Goal: Task Accomplishment & Management: Complete application form

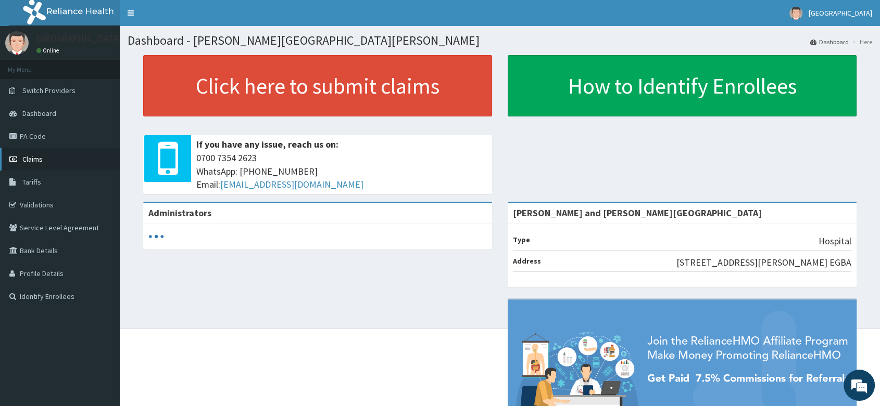
click at [40, 159] on span "Claims" at bounding box center [32, 159] width 20 height 9
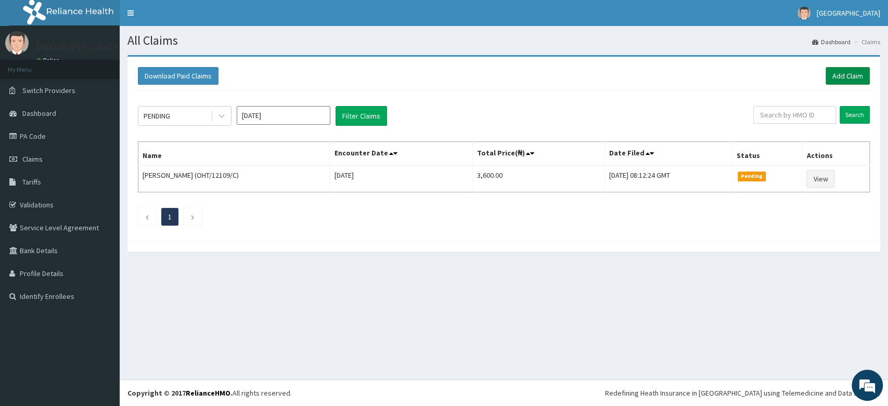
click at [840, 77] on link "Add Claim" at bounding box center [848, 76] width 44 height 18
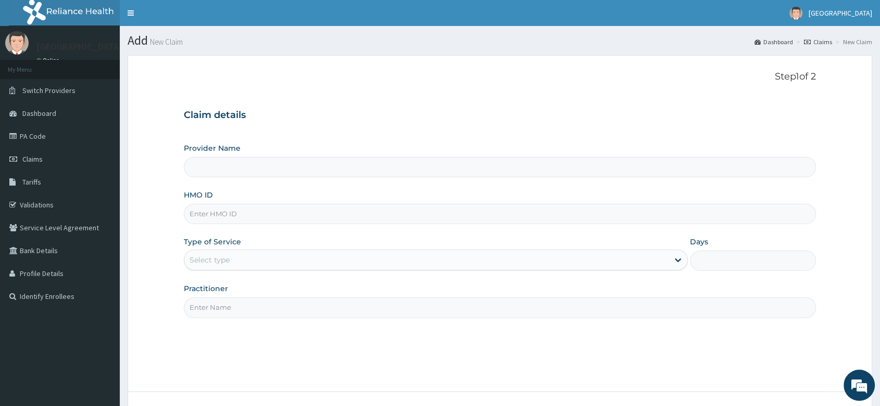
type input "Peter and Grace Medical centre"
paste input "TNO/10027/H"
type input "TNO/10027/H"
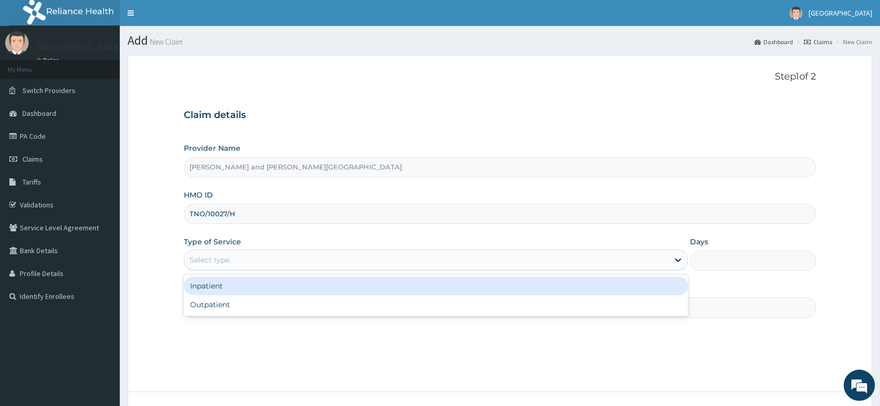
click at [245, 264] on div "Select type" at bounding box center [426, 260] width 484 height 17
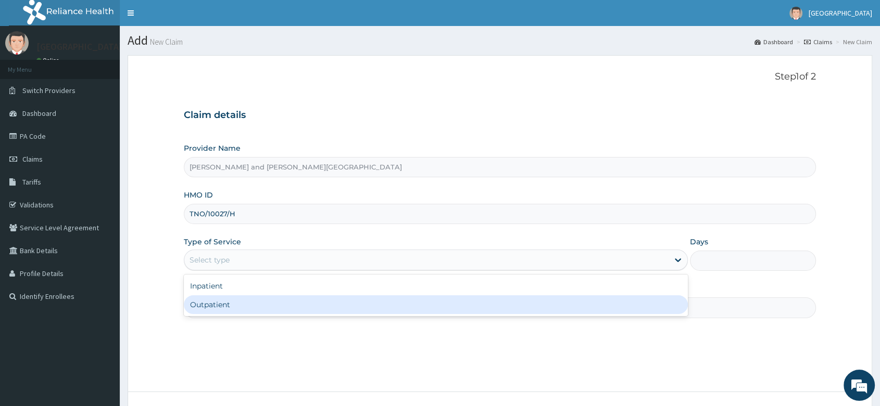
click at [235, 298] on div "Outpatient" at bounding box center [436, 305] width 504 height 19
type input "1"
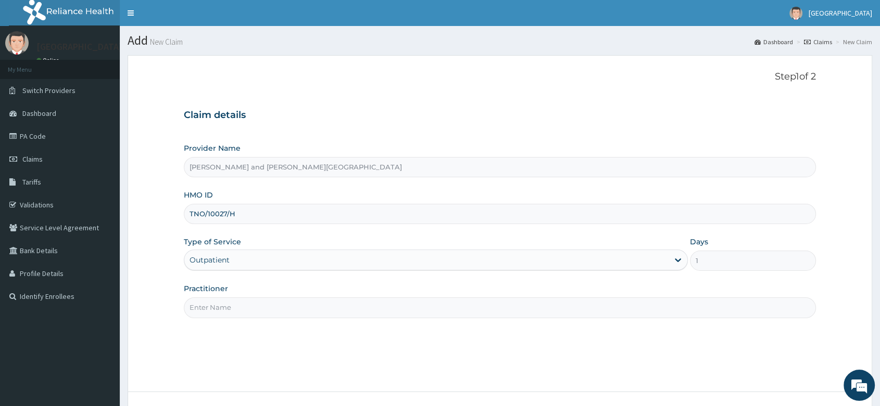
click at [234, 308] on input "Practitioner" at bounding box center [500, 308] width 632 height 20
click at [220, 309] on input "Practitioner" at bounding box center [500, 308] width 632 height 20
type input "DR EMEGHARA DARLYNTON"
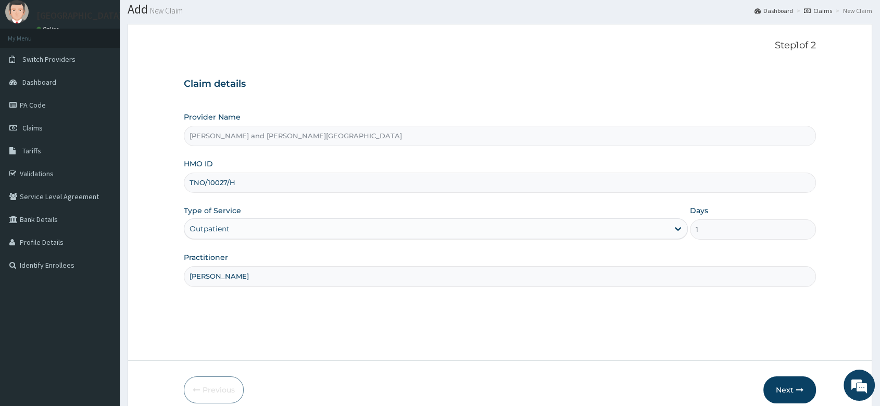
scroll to position [79, 0]
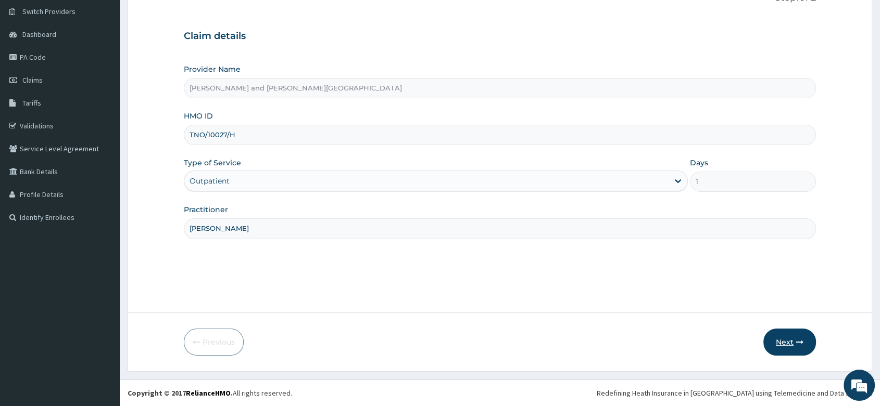
click at [783, 342] on button "Next" at bounding box center [789, 342] width 53 height 27
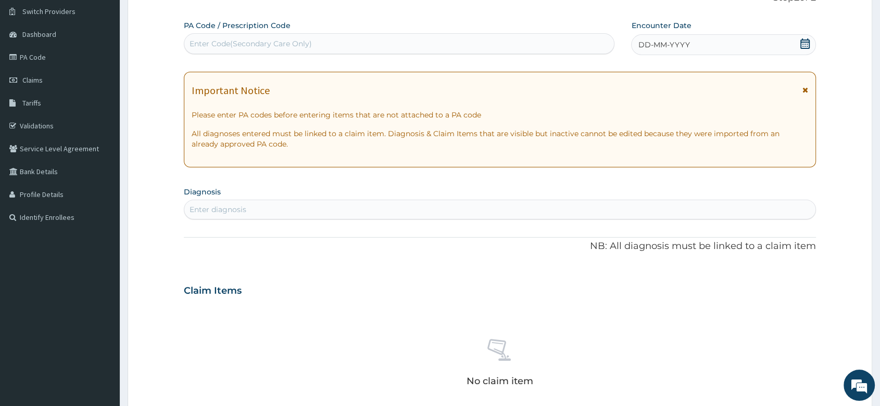
click at [220, 39] on div "Enter Code(Secondary Care Only)" at bounding box center [250, 44] width 122 height 10
paste input "TNO/10027/H"
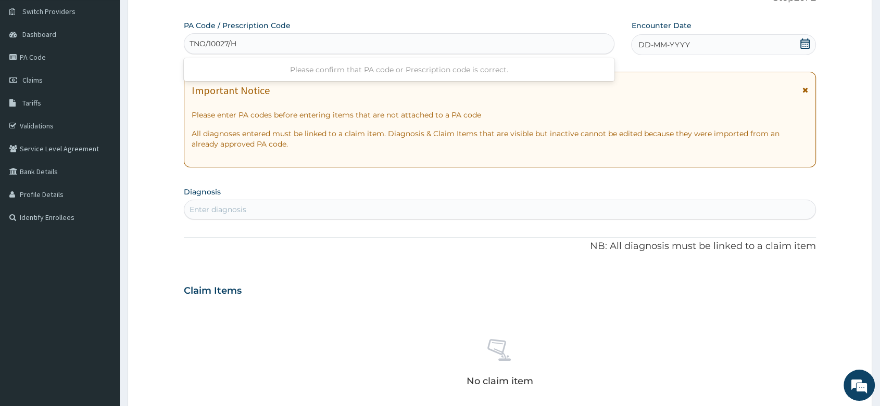
type input "TNO/10027/H"
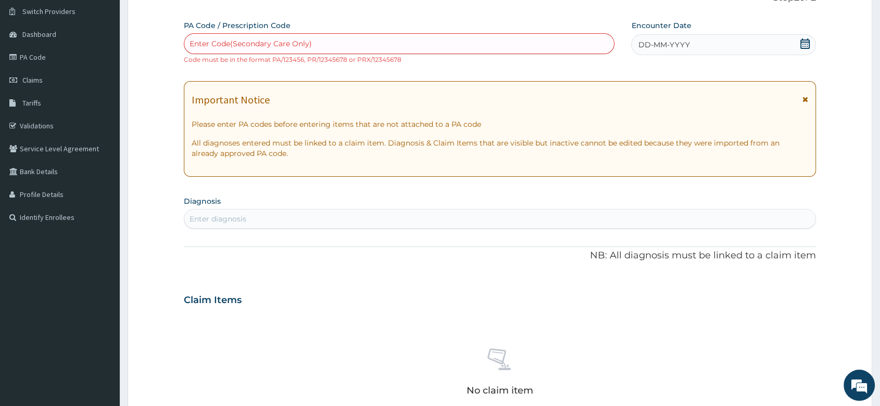
paste input "PA/BBF698"
type input "PA/BBF698"
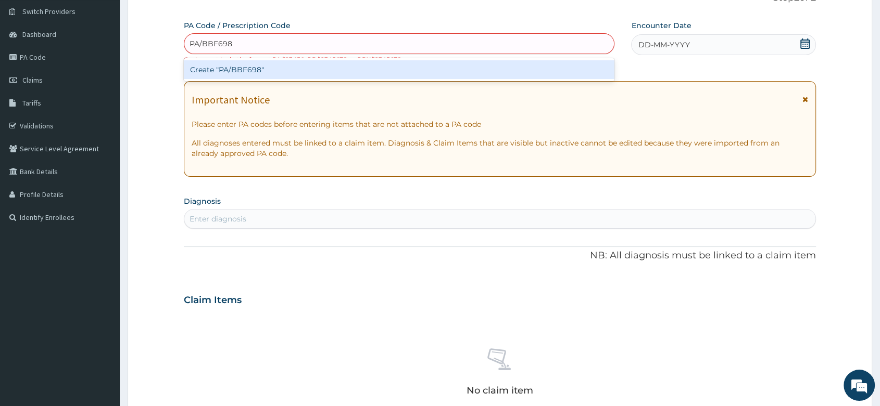
click at [245, 68] on div "Create "PA/BBF698"" at bounding box center [399, 69] width 430 height 19
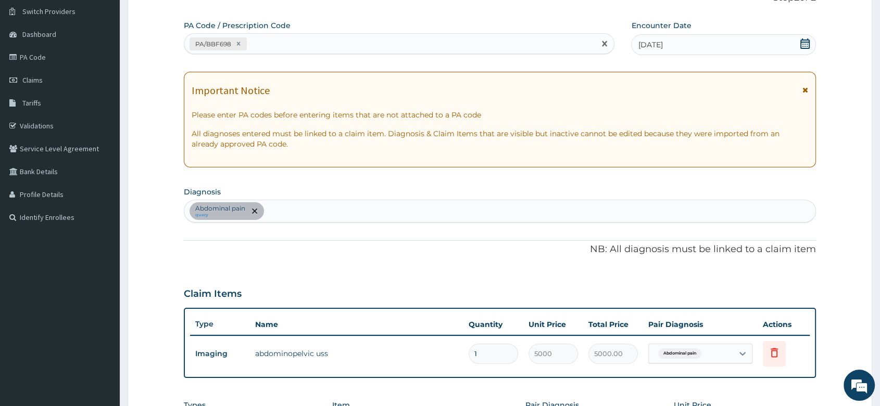
click at [283, 49] on div "PA/BBF698" at bounding box center [389, 43] width 411 height 17
paste input "PA/896807"
type input "PA/896807"
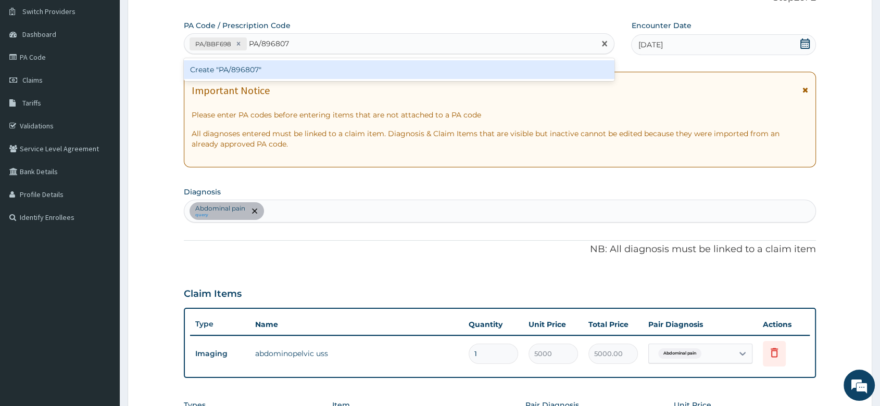
click at [249, 70] on div "Create "PA/896807"" at bounding box center [399, 69] width 430 height 19
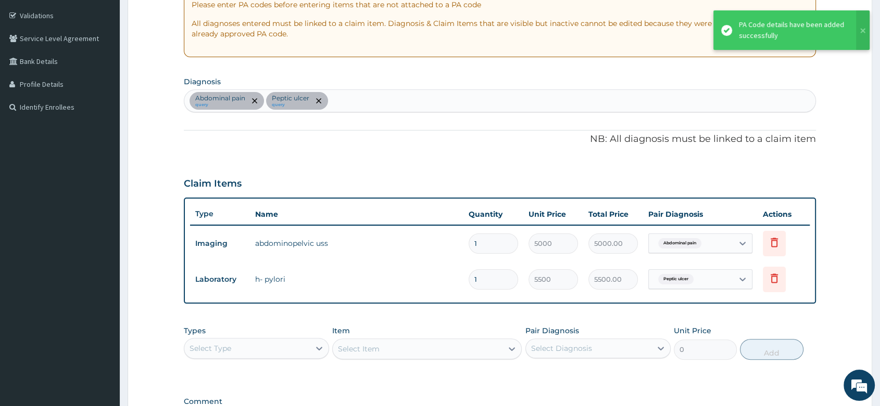
scroll to position [195, 0]
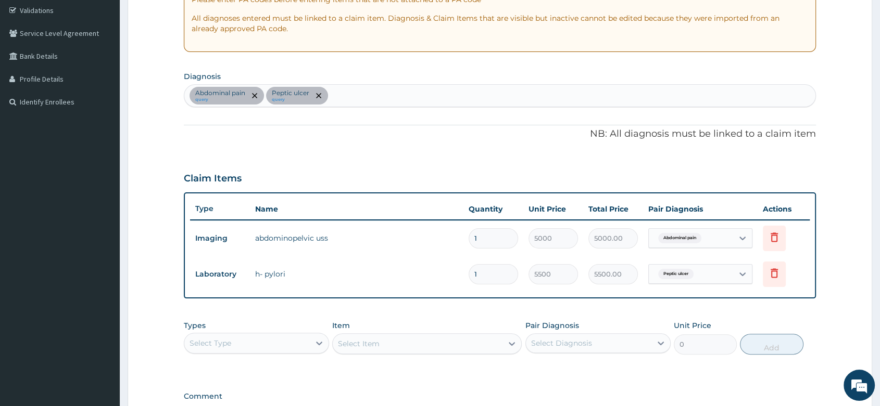
click at [339, 98] on div "Abdominal pain query Peptic ulcer query" at bounding box center [499, 96] width 631 height 22
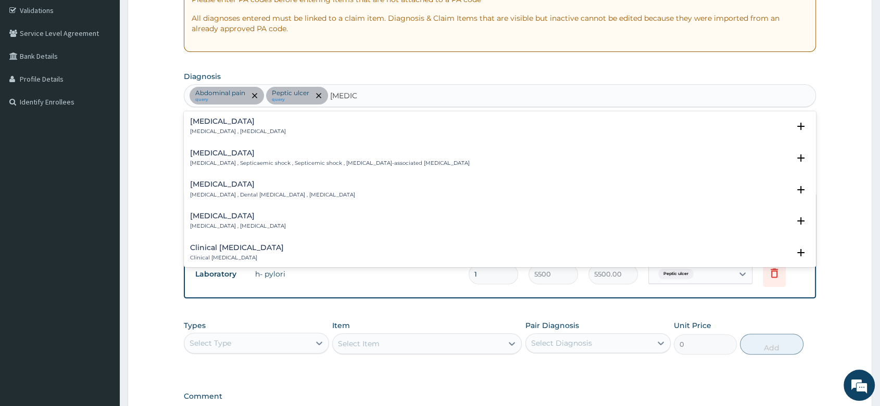
type input "SEPSIS"
click at [203, 108] on div "PA Code / Prescription Code PA/BBF698 PA/896807 Encounter Date 15-08-2025 Impor…" at bounding box center [500, 169] width 632 height 528
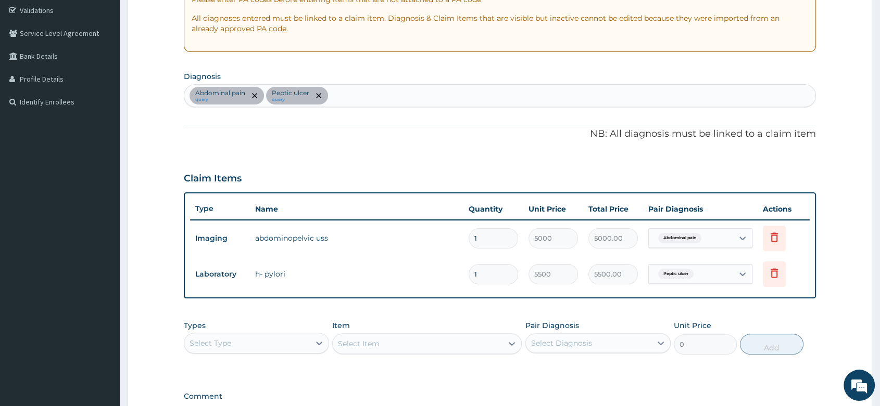
click at [348, 103] on div "Abdominal pain query Peptic ulcer query" at bounding box center [499, 96] width 631 height 22
type input "SEPSIS"
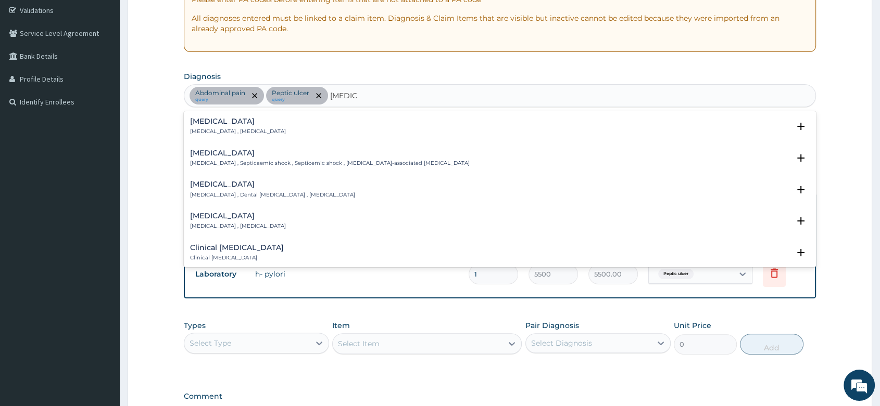
click at [224, 130] on p "Systemic infection , Sepsis" at bounding box center [238, 131] width 96 height 7
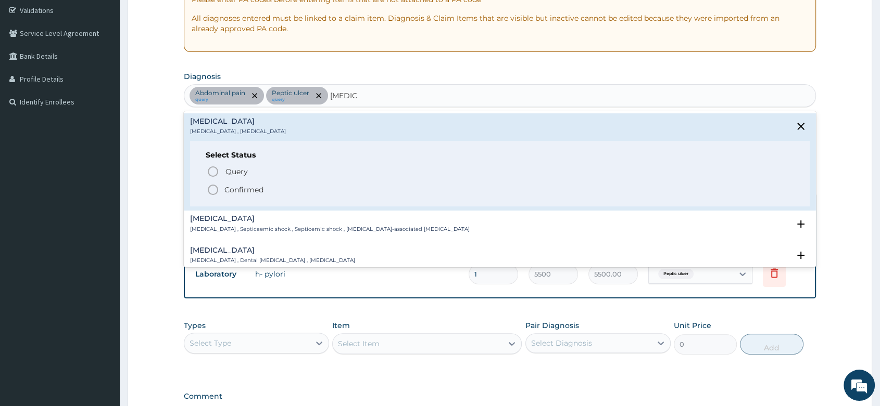
click at [206, 190] on div "Query Query covers suspected (?), Keep in view (kiv), Ruled out (r/o) Confirmed" at bounding box center [500, 180] width 588 height 32
click at [211, 189] on icon "status option filled" at bounding box center [213, 190] width 12 height 12
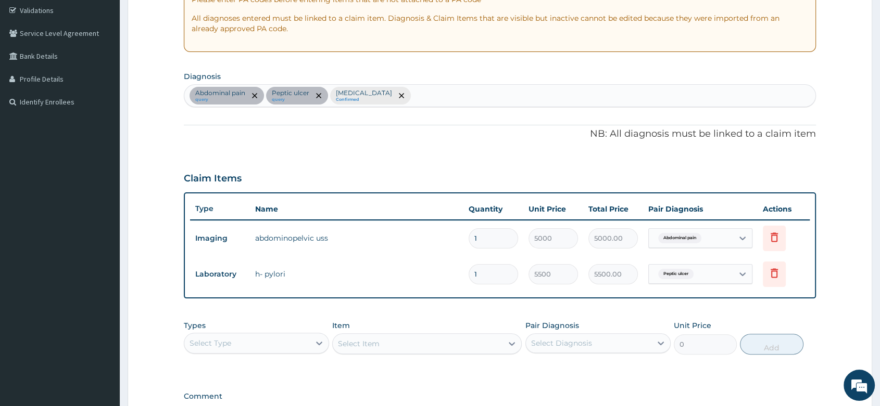
click at [394, 95] on div "Abdominal pain query Peptic ulcer query Sepsis Confirmed" at bounding box center [499, 96] width 631 height 22
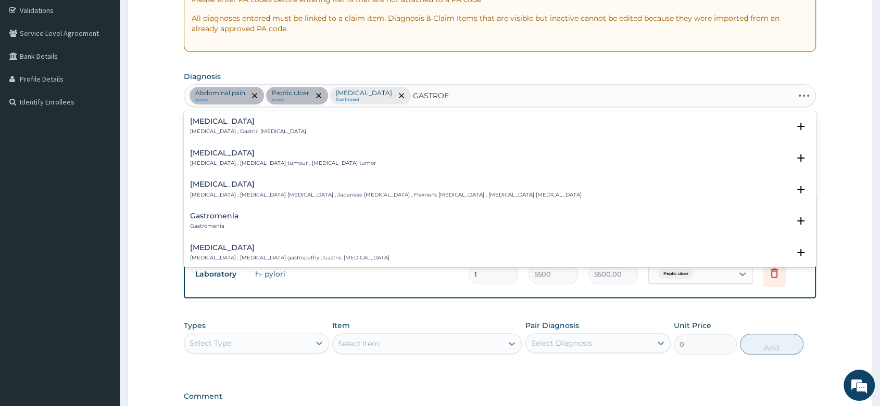
type input "GASTROEN"
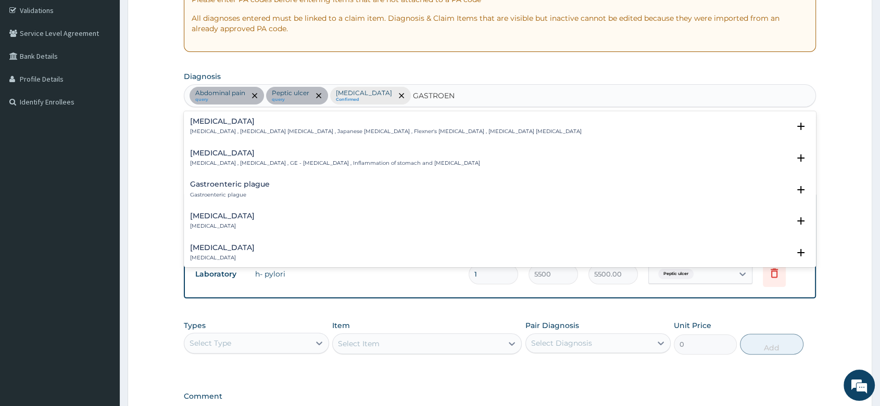
click at [250, 158] on div "Gastroenteritis Gastroenteritis , Gastroenteropathy , GE - Gastroenteritis , In…" at bounding box center [335, 158] width 290 height 18
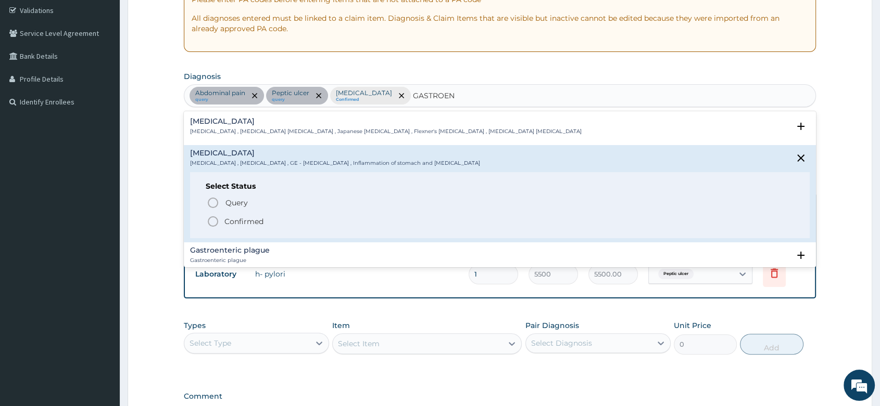
click at [214, 221] on icon "status option filled" at bounding box center [213, 221] width 12 height 12
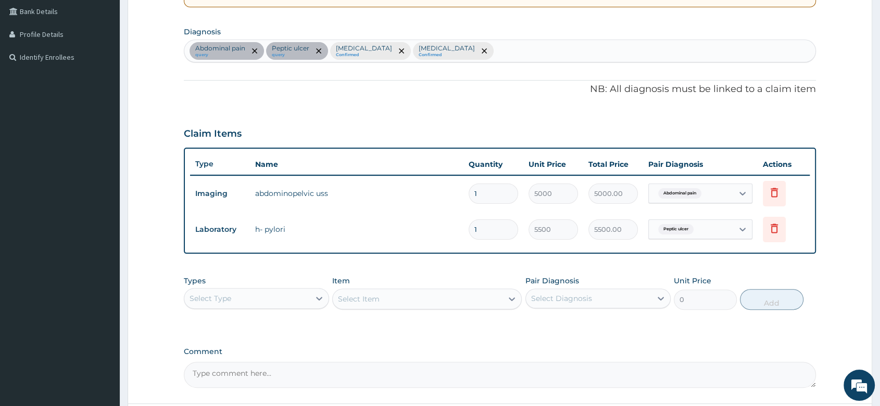
scroll to position [310, 0]
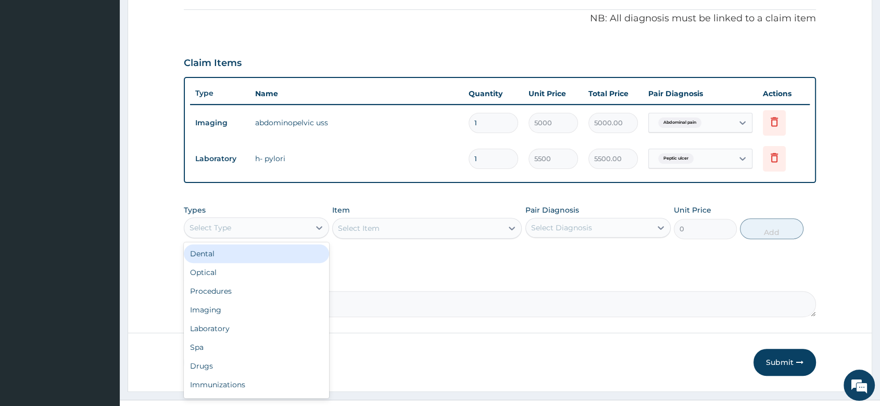
click at [295, 232] on div "Select Type" at bounding box center [246, 228] width 125 height 17
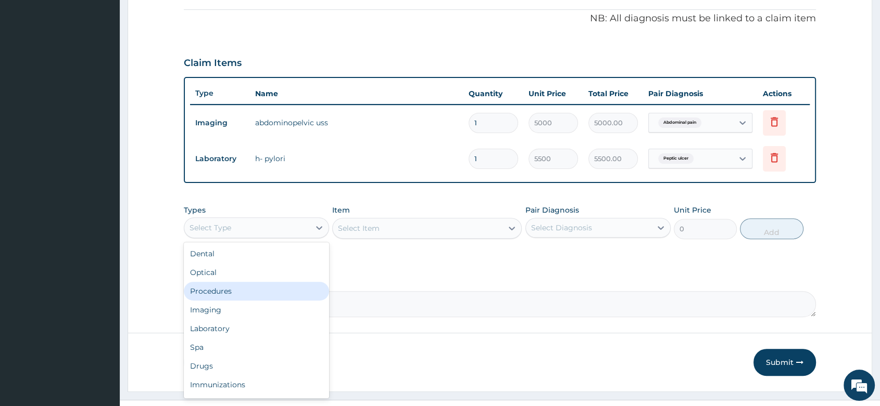
click at [249, 290] on div "Procedures" at bounding box center [256, 291] width 145 height 19
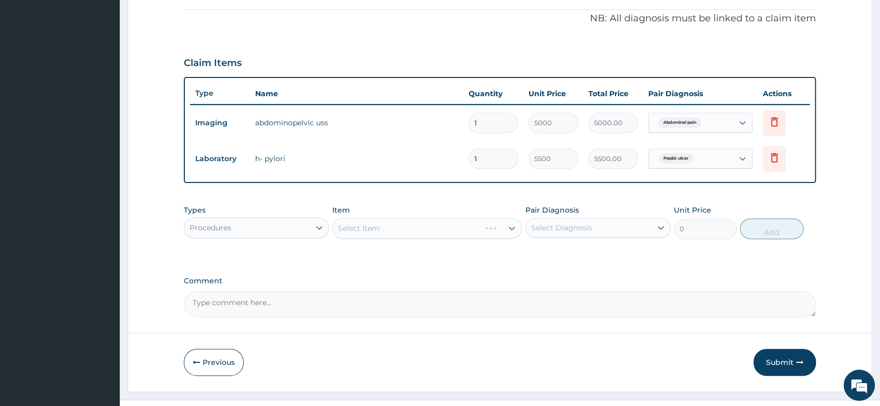
click at [362, 225] on div "Select Item" at bounding box center [426, 228] width 189 height 21
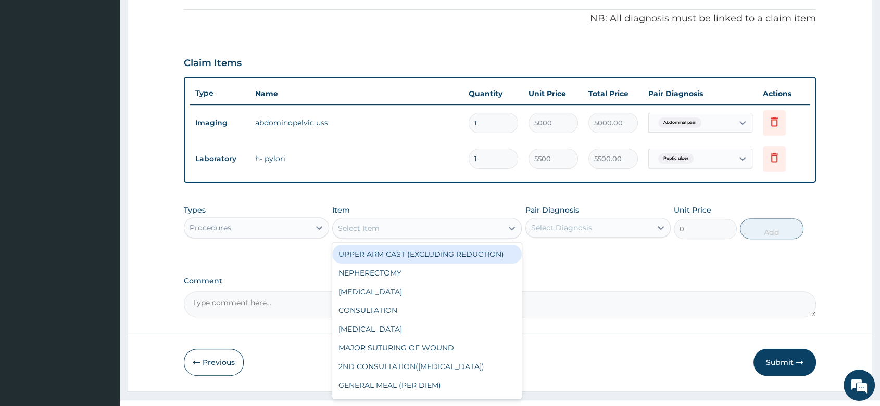
click at [384, 227] on div "Select Item" at bounding box center [418, 228] width 170 height 17
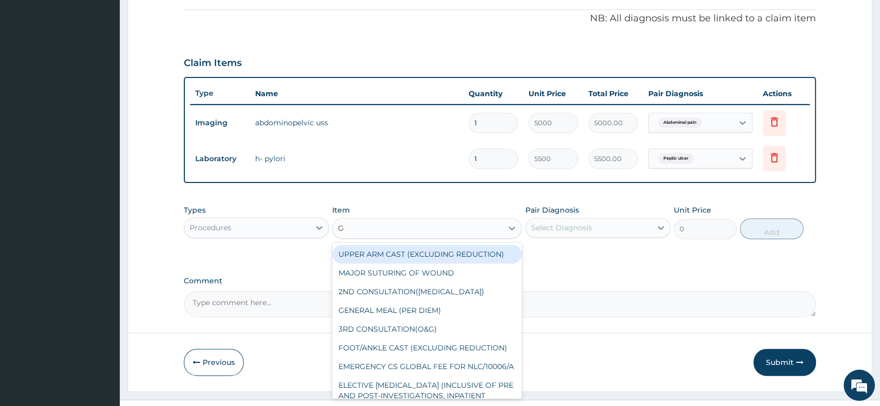
type input "GP"
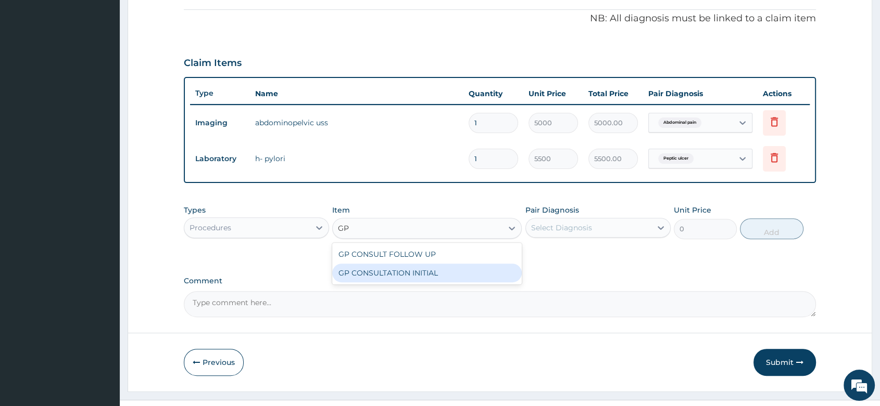
click at [414, 273] on div "GP CONSULTATION INITIAL" at bounding box center [426, 273] width 189 height 19
type input "2000"
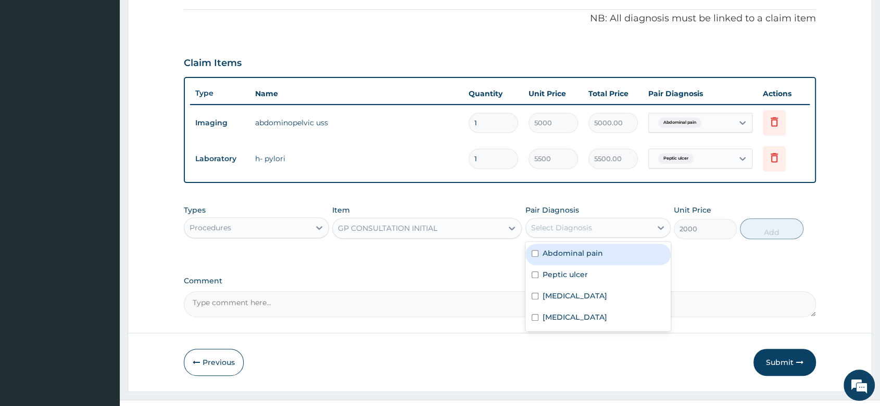
click at [537, 229] on div "Select Diagnosis" at bounding box center [561, 228] width 61 height 10
click at [554, 249] on label "Abdominal pain" at bounding box center [572, 253] width 60 height 10
checkbox input "true"
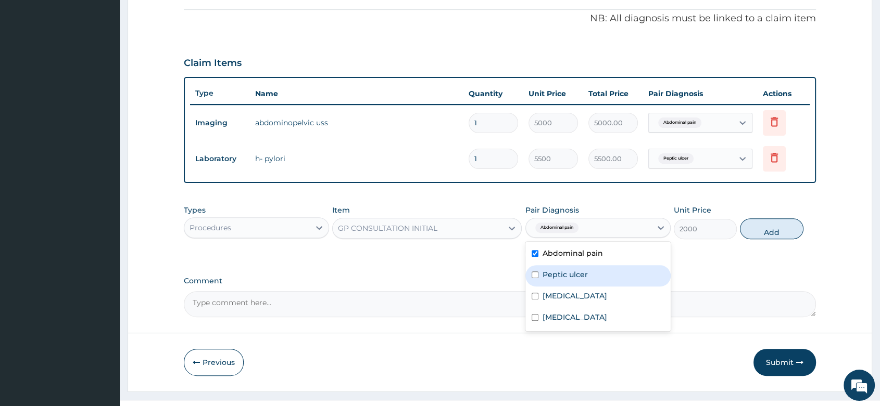
click at [555, 270] on label "Peptic ulcer" at bounding box center [564, 275] width 45 height 10
checkbox input "true"
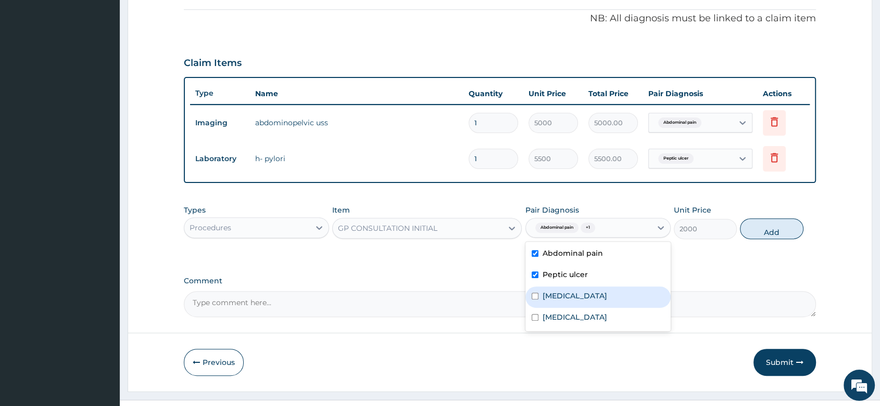
click at [555, 297] on label "Sepsis" at bounding box center [574, 296] width 65 height 10
checkbox input "true"
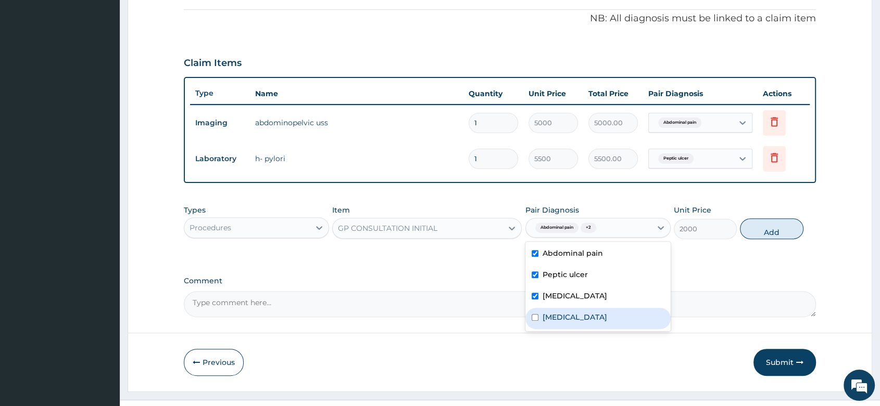
click at [554, 325] on div "Gastroenteritis" at bounding box center [597, 318] width 145 height 21
checkbox input "true"
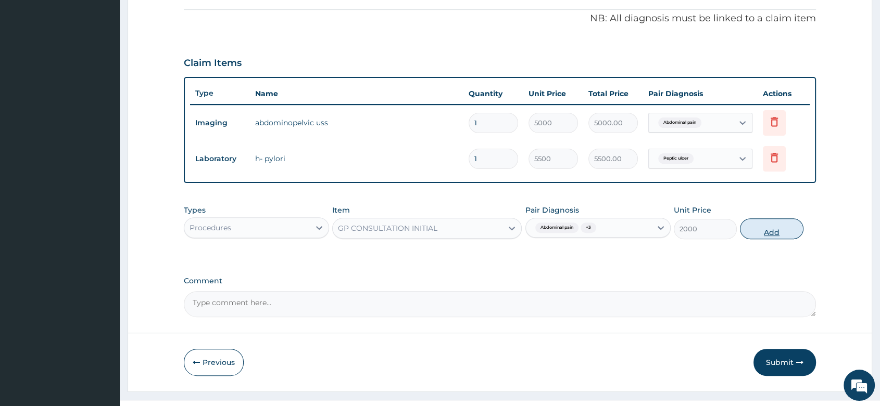
drag, startPoint x: 768, startPoint y: 231, endPoint x: 295, endPoint y: 245, distance: 473.8
click at [761, 232] on button "Add" at bounding box center [771, 229] width 63 height 21
type input "0"
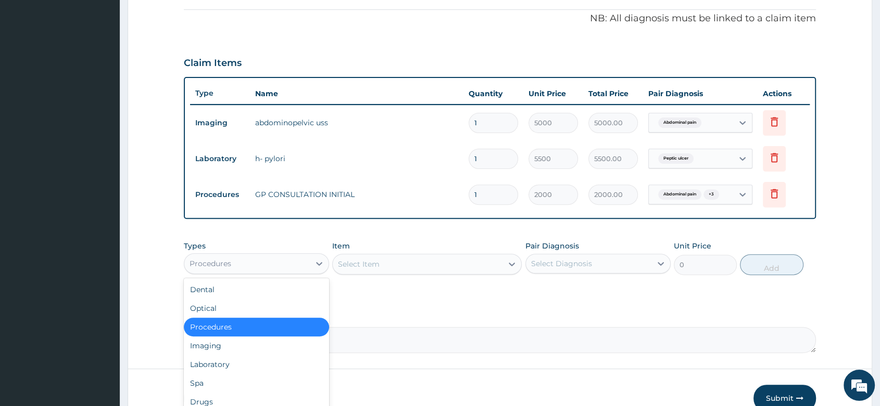
click at [276, 264] on div "Procedures" at bounding box center [246, 264] width 125 height 17
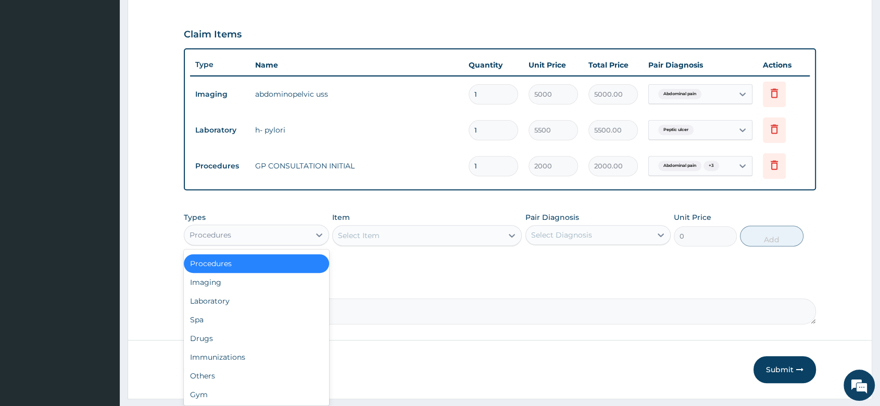
scroll to position [366, 0]
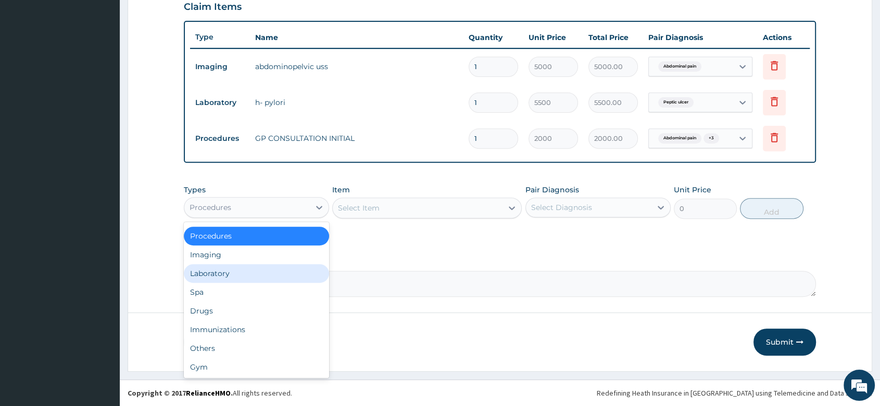
click at [238, 275] on div "Laboratory" at bounding box center [256, 273] width 145 height 19
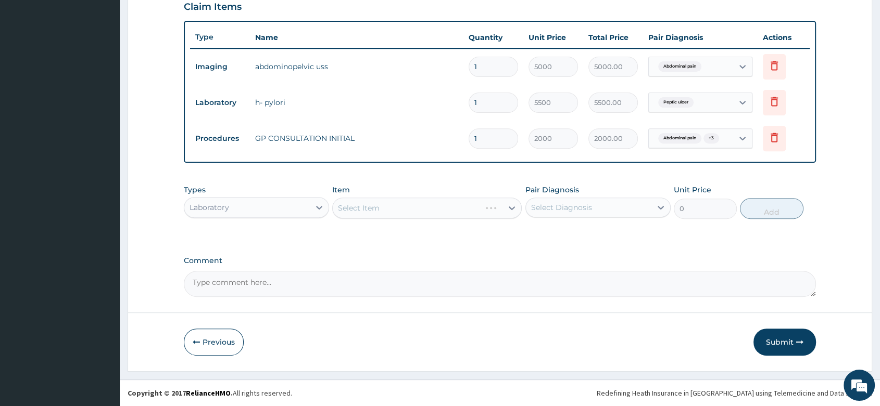
click at [371, 212] on div "Select Item" at bounding box center [426, 208] width 189 height 21
click at [371, 210] on div "Select Item" at bounding box center [426, 208] width 189 height 21
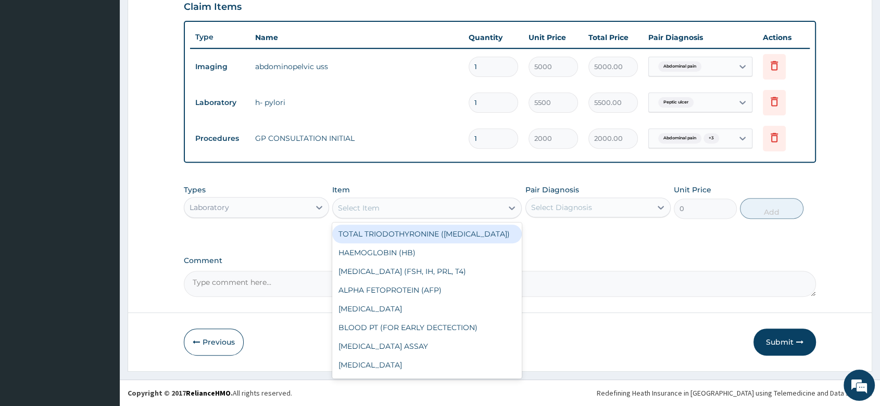
click at [383, 207] on div "Select Item" at bounding box center [418, 208] width 170 height 17
type input "FBC"
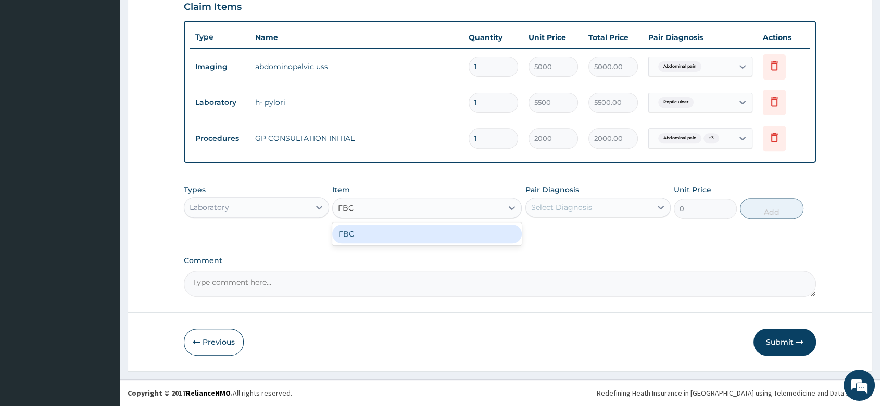
click at [418, 232] on div "FBC" at bounding box center [426, 234] width 189 height 19
type input "2000"
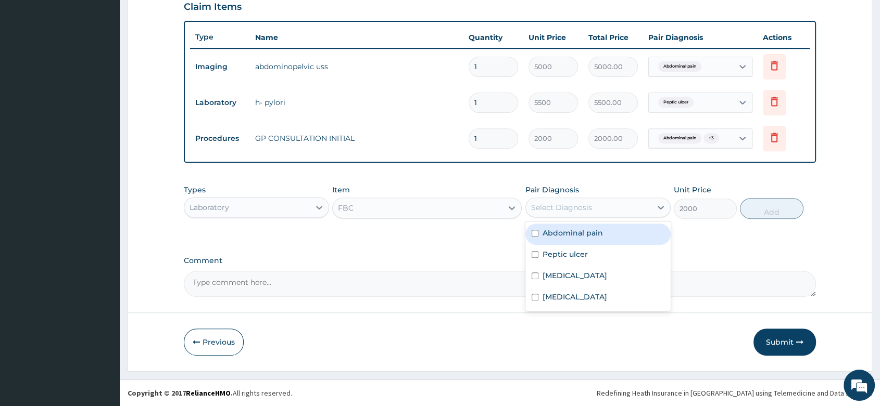
click at [570, 208] on div "Select Diagnosis" at bounding box center [561, 207] width 61 height 10
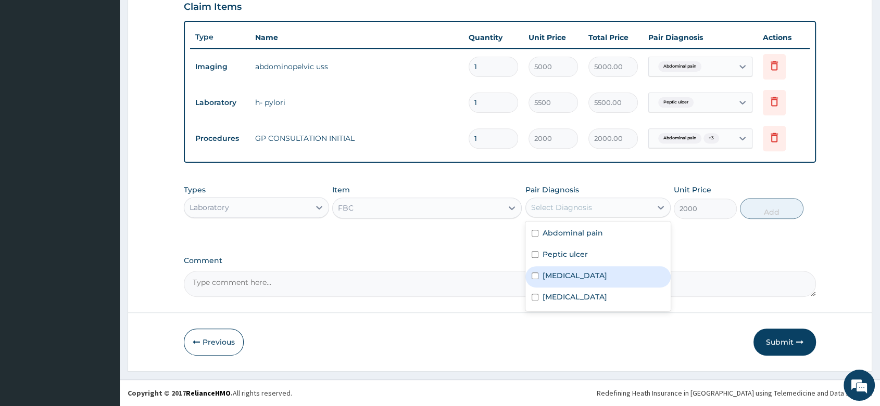
click at [559, 278] on label "Sepsis" at bounding box center [574, 276] width 65 height 10
checkbox input "true"
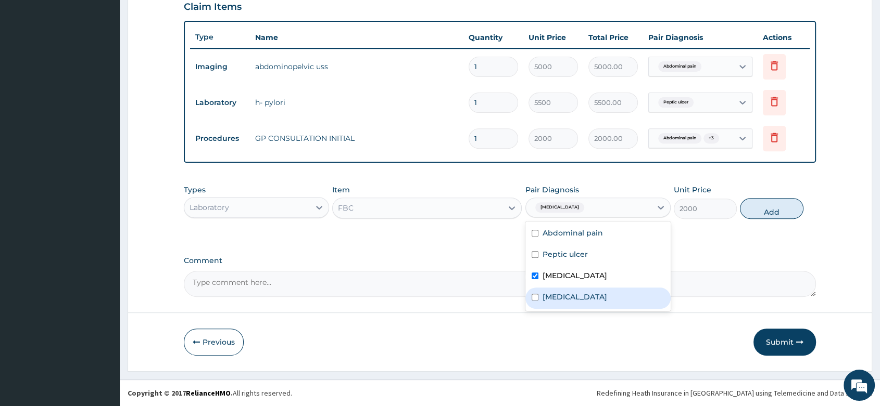
click at [553, 296] on label "Gastroenteritis" at bounding box center [574, 297] width 65 height 10
checkbox input "true"
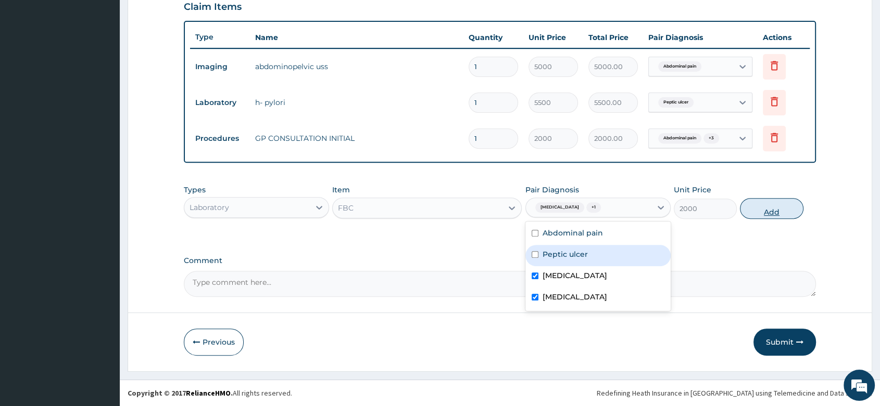
click at [772, 208] on button "Add" at bounding box center [771, 208] width 63 height 21
type input "0"
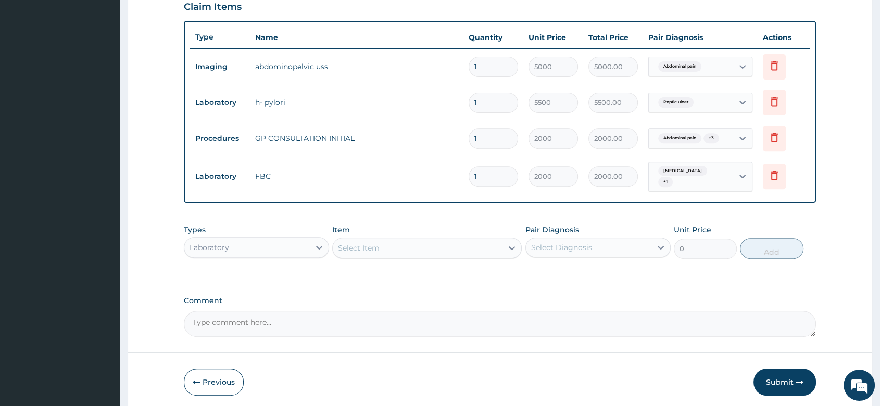
click at [273, 255] on div "Types Laboratory" at bounding box center [256, 242] width 145 height 34
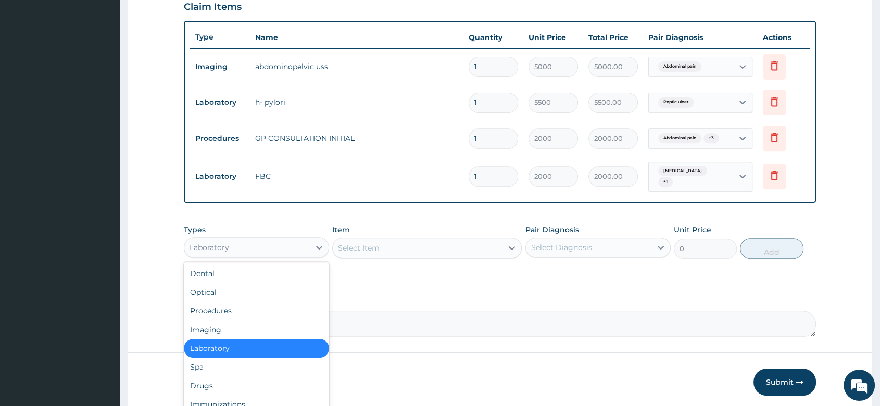
click at [253, 244] on div "Laboratory" at bounding box center [246, 247] width 125 height 17
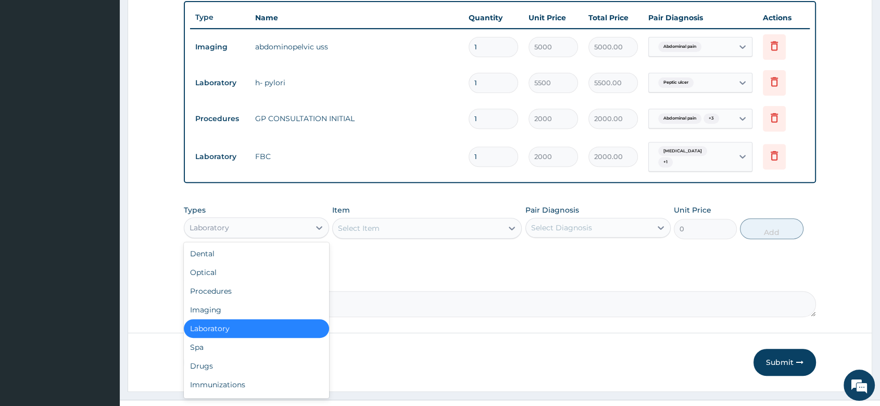
scroll to position [403, 0]
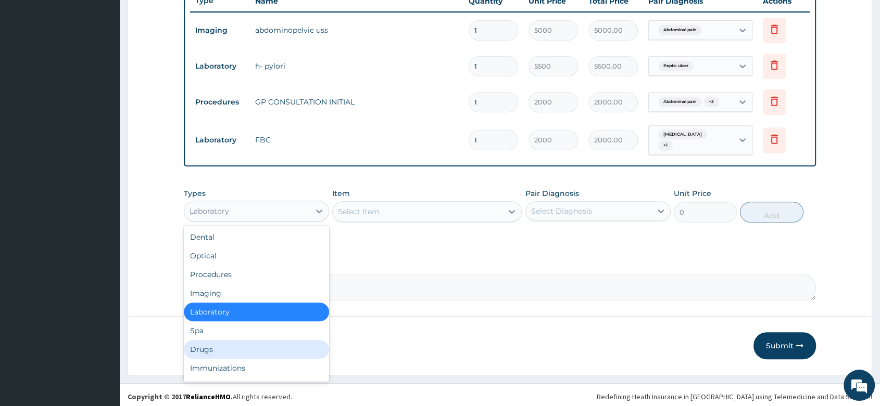
click at [213, 340] on div "Drugs" at bounding box center [256, 349] width 145 height 19
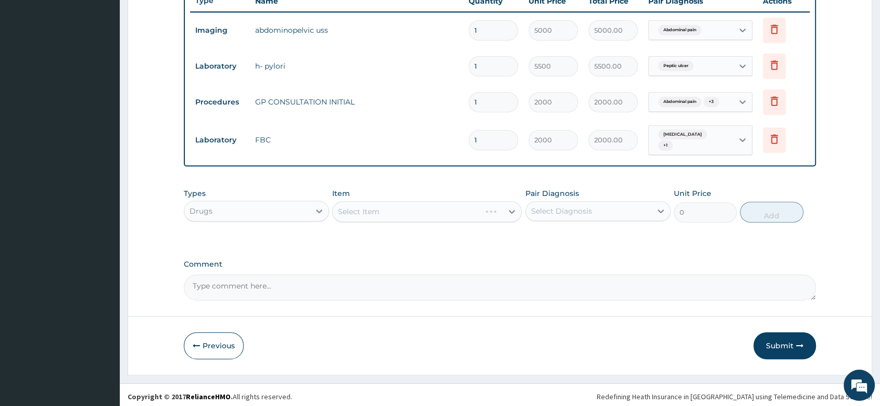
click at [373, 207] on div "Select Item" at bounding box center [426, 211] width 189 height 21
click at [375, 207] on div "Select Item" at bounding box center [426, 211] width 189 height 21
click at [382, 205] on div "Select Item" at bounding box center [426, 211] width 189 height 21
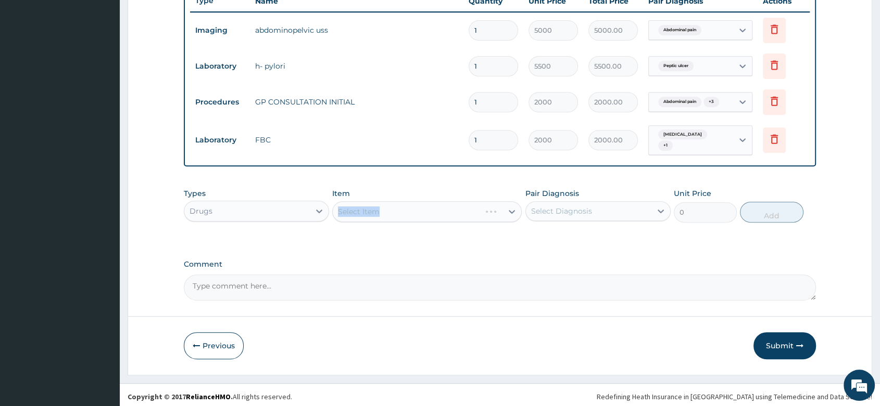
click at [382, 205] on div "Select Item" at bounding box center [426, 211] width 189 height 21
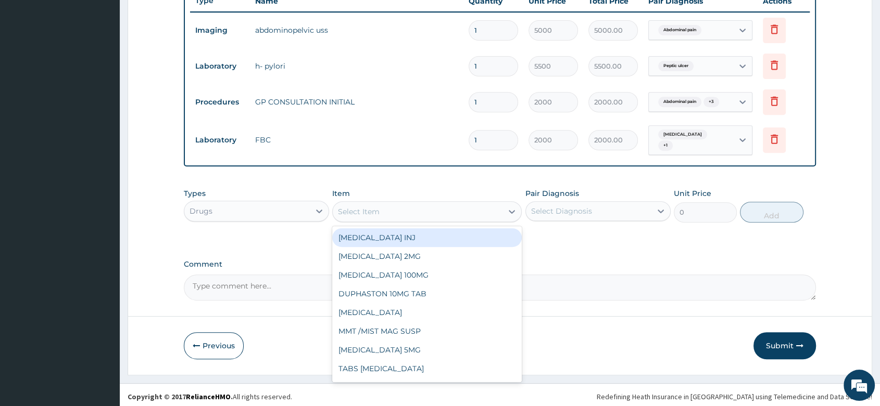
click at [386, 211] on div "Select Item" at bounding box center [418, 212] width 170 height 17
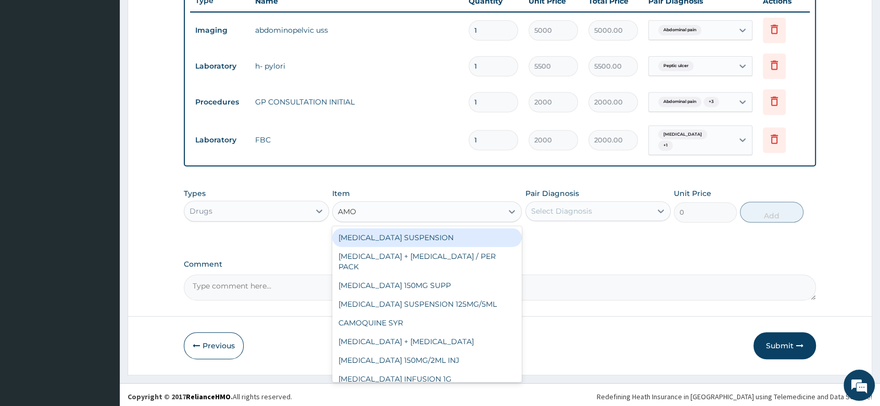
type input "AMOX"
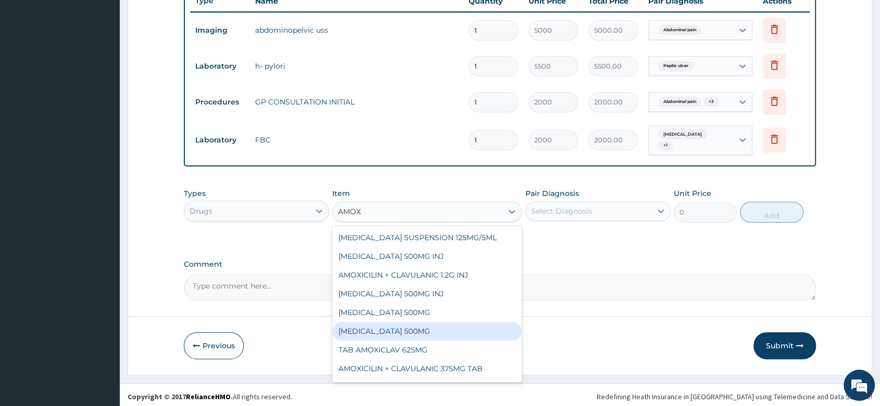
click at [411, 325] on div "AMOXYCILLIN 500MG" at bounding box center [426, 331] width 189 height 19
type input "17.5"
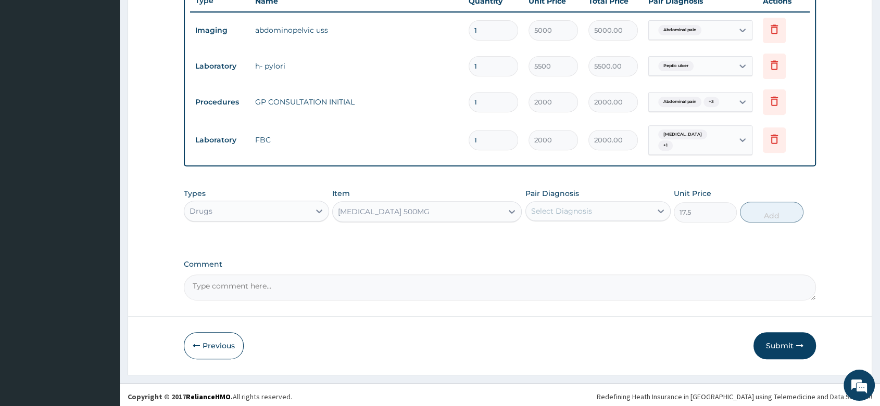
click at [413, 221] on div "Types Drugs Item AMOXYCILLIN 500MG Pair Diagnosis Select Diagnosis Unit Price 1…" at bounding box center [500, 205] width 632 height 45
click at [419, 211] on div "AMOXYCILLIN 500MG" at bounding box center [418, 212] width 170 height 17
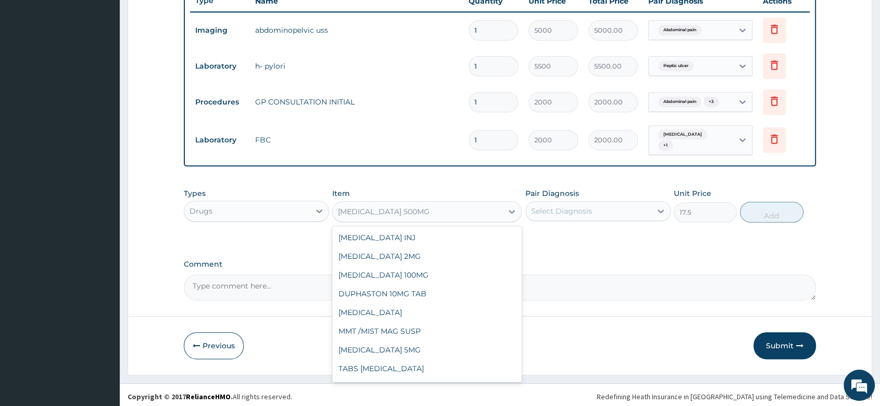
scroll to position [1830, 0]
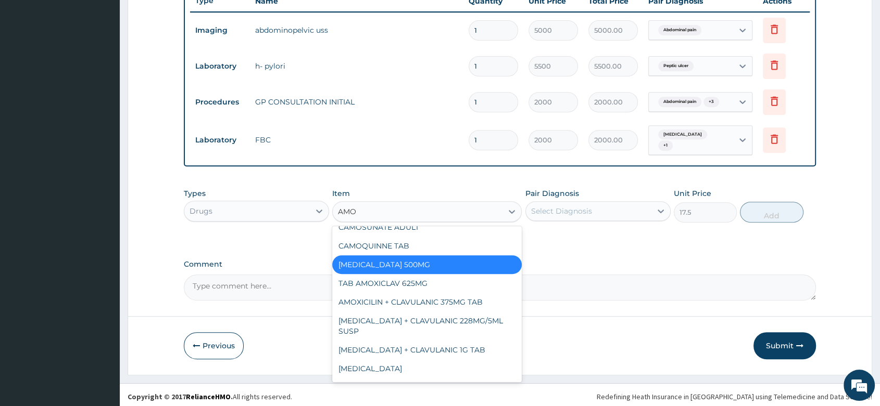
type input "AMOX"
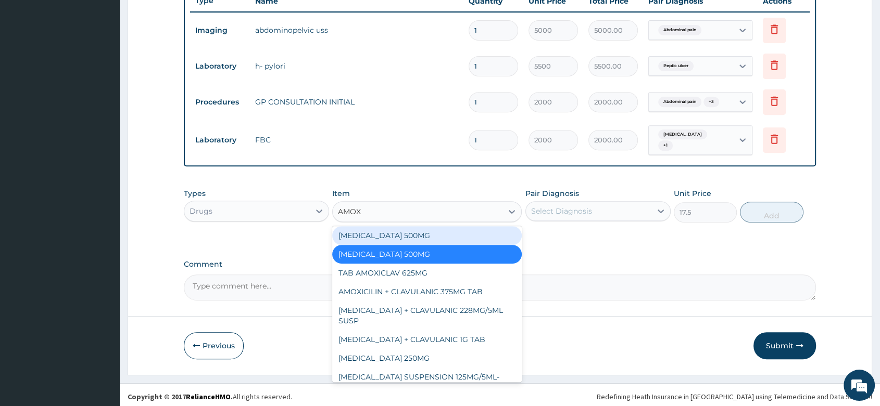
click at [412, 231] on div "AMOXICILLIN 500MG" at bounding box center [426, 235] width 189 height 19
type input "80"
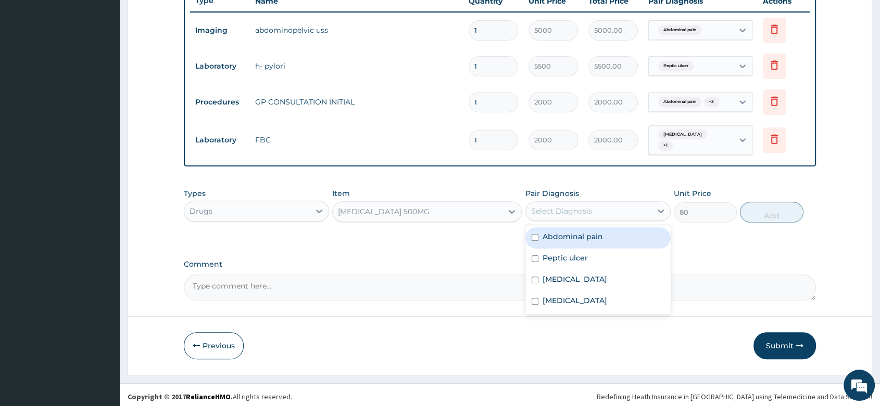
click at [586, 212] on div "Select Diagnosis" at bounding box center [561, 211] width 61 height 10
click at [590, 233] on label "Abdominal pain" at bounding box center [572, 237] width 60 height 10
checkbox input "true"
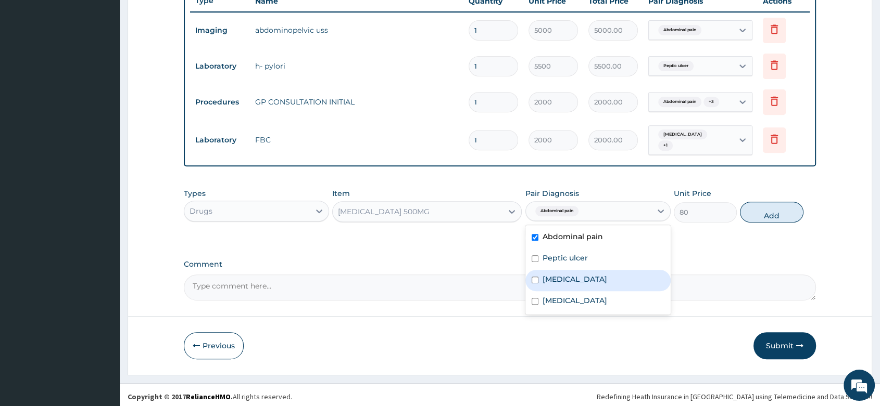
click at [572, 279] on div "Sepsis" at bounding box center [597, 280] width 145 height 21
checkbox input "true"
click at [566, 296] on label "Gastroenteritis" at bounding box center [574, 301] width 65 height 10
checkbox input "true"
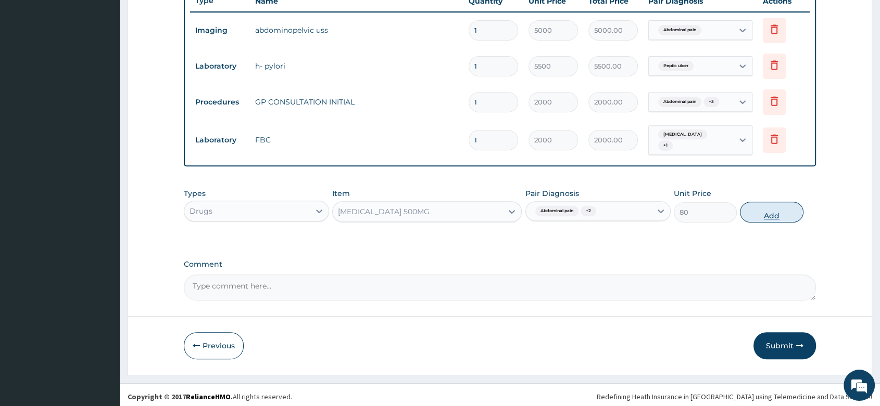
click at [773, 210] on button "Add" at bounding box center [771, 212] width 63 height 21
type input "0"
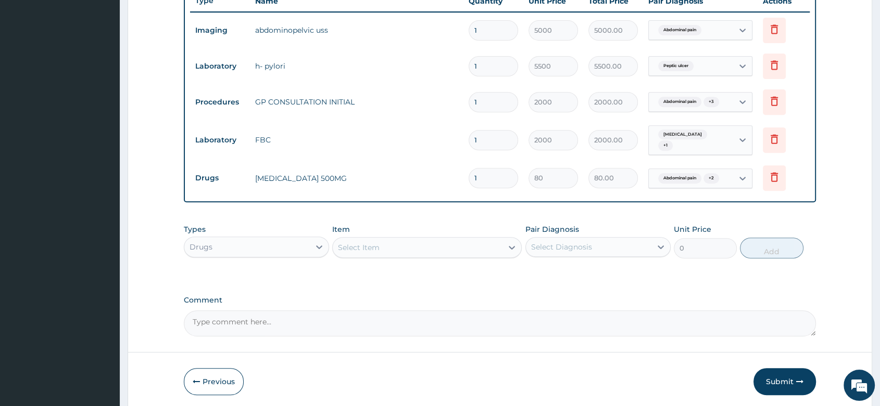
click at [475, 176] on input "1" at bounding box center [492, 178] width 49 height 20
click at [484, 178] on input "1" at bounding box center [492, 178] width 49 height 20
type input "0.00"
type input "2"
type input "160.00"
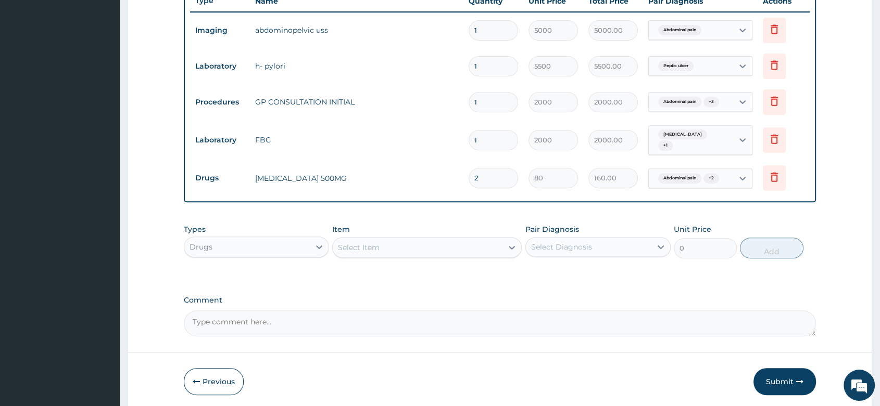
type input "28"
type input "2240.00"
type input "28"
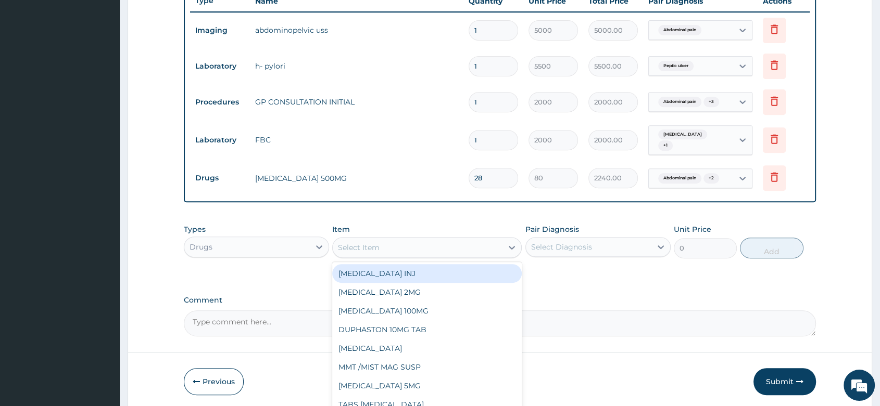
click at [372, 245] on div "Select Item" at bounding box center [359, 248] width 42 height 10
type input "ZINC"
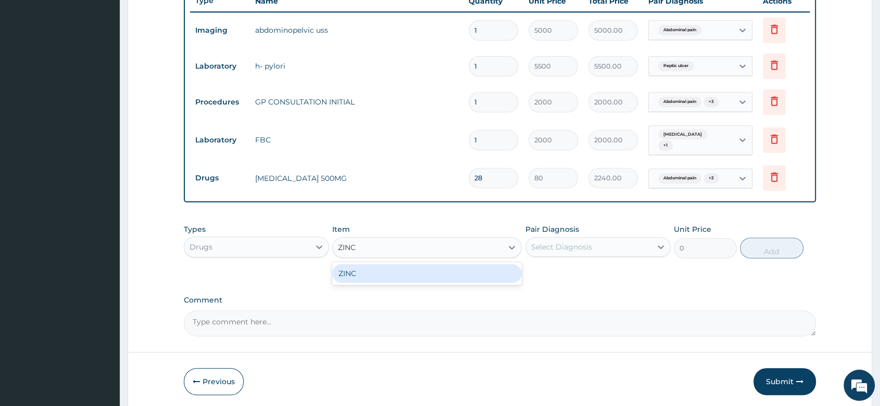
click at [378, 272] on div "ZINC" at bounding box center [426, 273] width 189 height 19
type input "35"
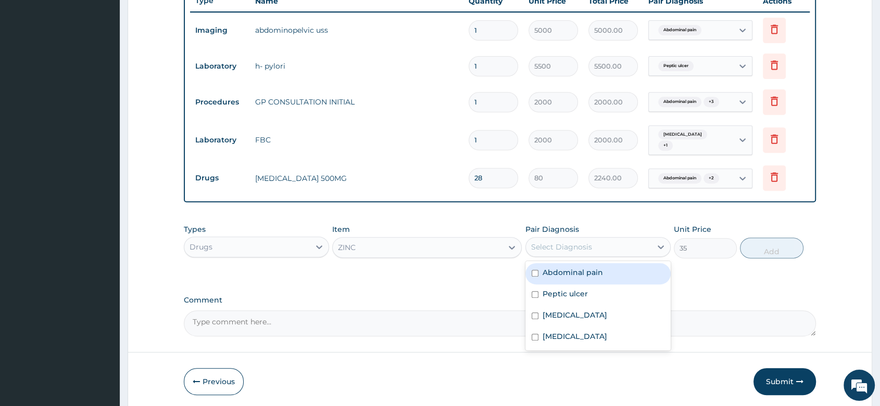
click at [589, 242] on div "Select Diagnosis" at bounding box center [561, 247] width 61 height 10
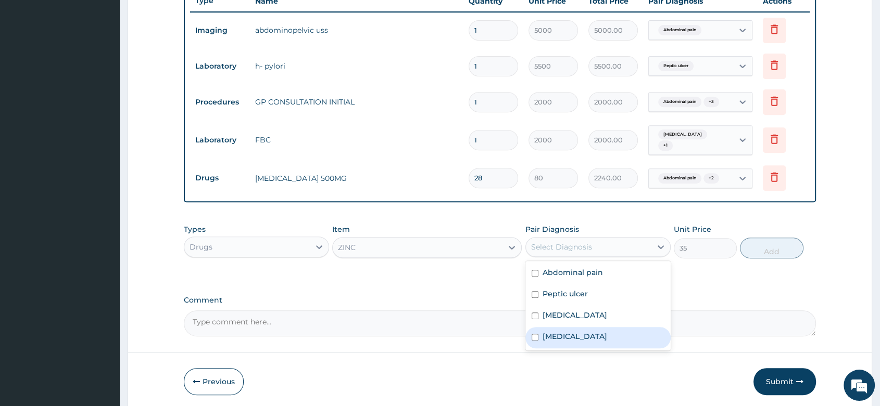
click at [582, 335] on label "Gastroenteritis" at bounding box center [574, 337] width 65 height 10
checkbox input "true"
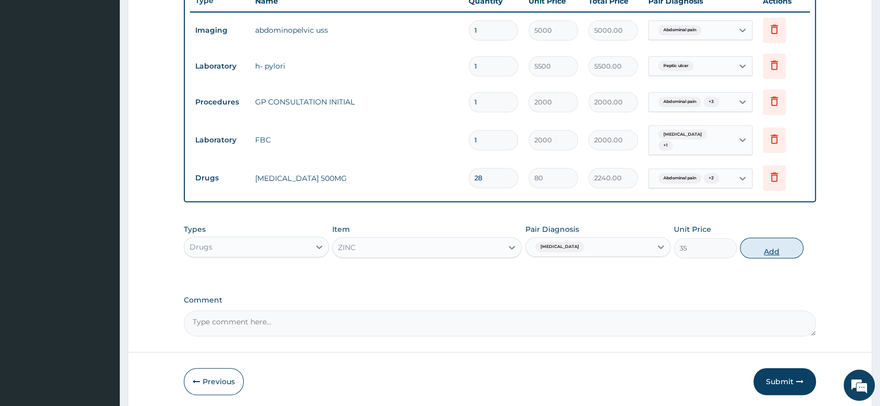
click at [766, 249] on button "Add" at bounding box center [771, 248] width 63 height 21
type input "0"
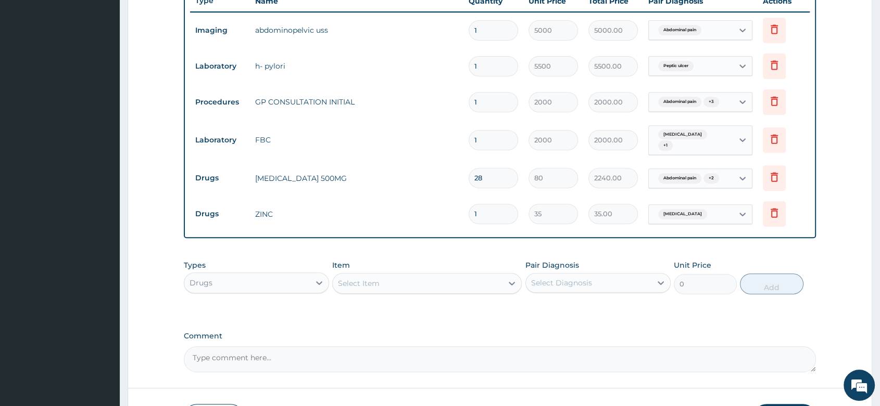
type input "0.00"
type input "7"
type input "245.00"
type input "7"
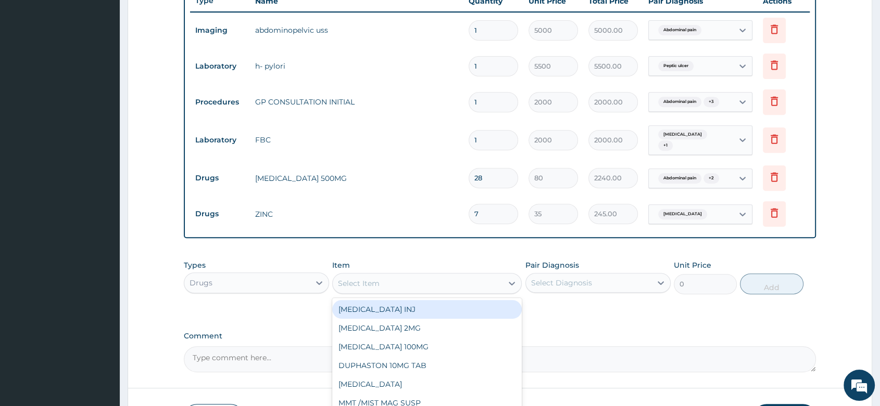
click at [349, 278] on div "Select Item" at bounding box center [359, 283] width 42 height 10
type input "BUSC"
click at [394, 307] on div "TABS BUSCOPAN" at bounding box center [426, 309] width 189 height 19
type input "20"
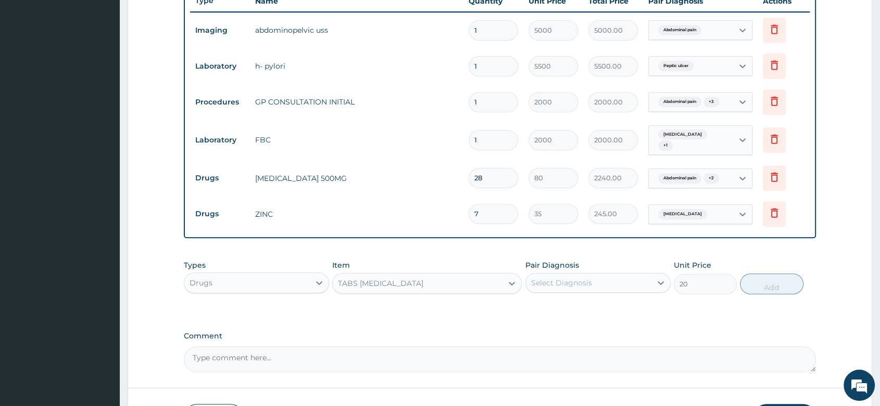
click at [562, 278] on div "Select Diagnosis" at bounding box center [561, 283] width 61 height 10
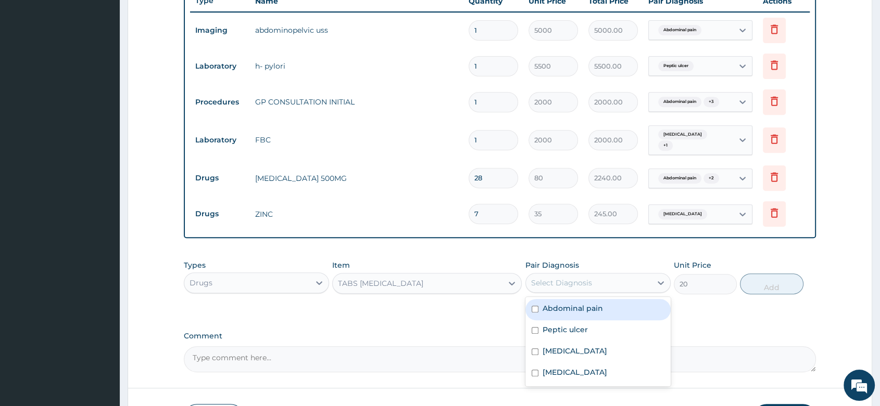
click at [581, 308] on label "Abdominal pain" at bounding box center [572, 308] width 60 height 10
checkbox input "true"
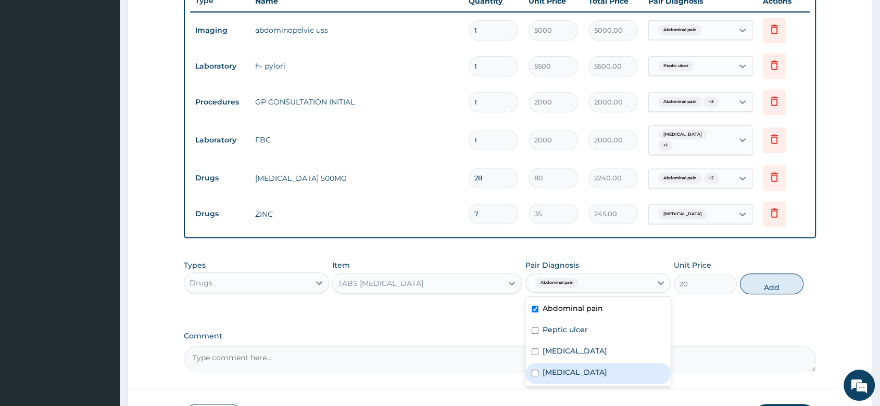
click at [560, 371] on label "Gastroenteritis" at bounding box center [574, 372] width 65 height 10
checkbox input "true"
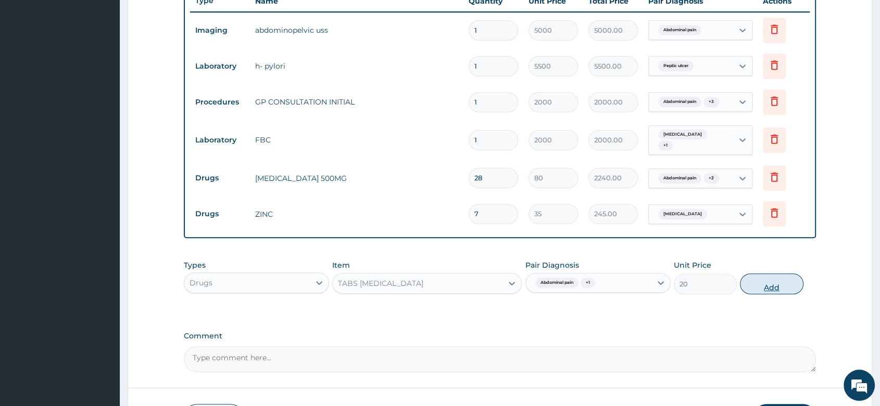
click at [756, 282] on button "Add" at bounding box center [771, 284] width 63 height 21
type input "0"
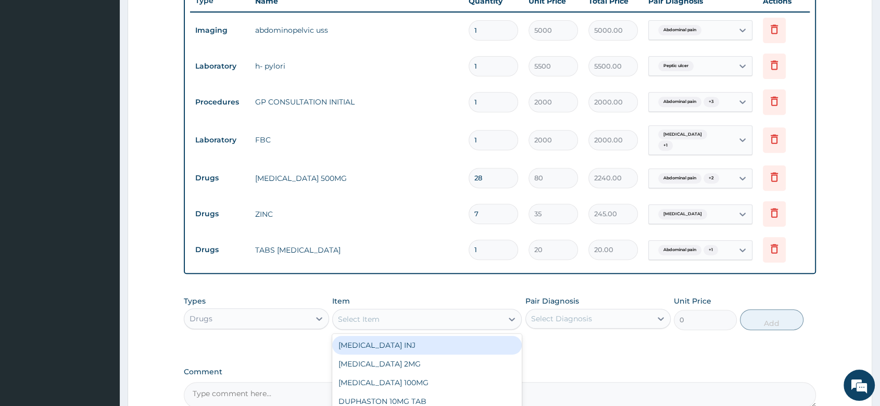
click at [395, 315] on div "Select Item" at bounding box center [418, 319] width 170 height 17
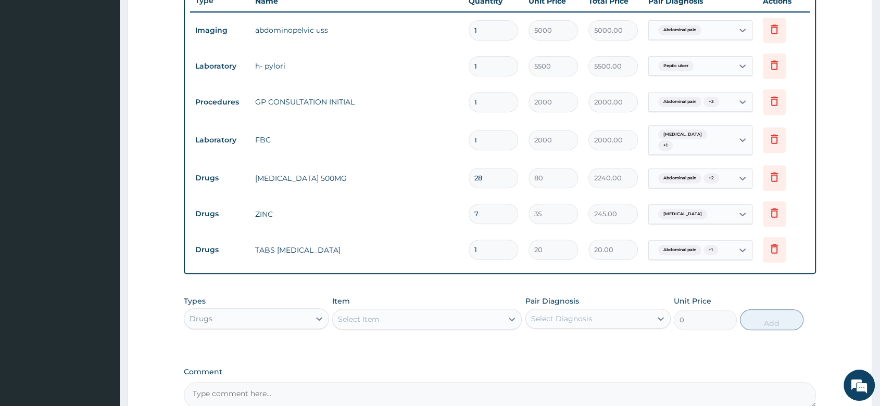
click at [500, 249] on input "1" at bounding box center [492, 250] width 49 height 20
type input "10"
type input "200.00"
type input "10"
click at [776, 104] on icon at bounding box center [774, 101] width 12 height 12
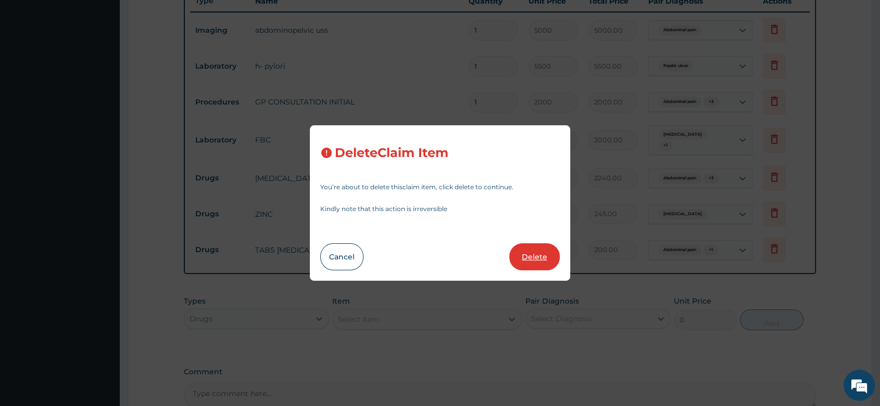
click at [541, 258] on button "Delete" at bounding box center [534, 257] width 50 height 27
type input "28"
type input "80"
type input "2240.00"
type input "7"
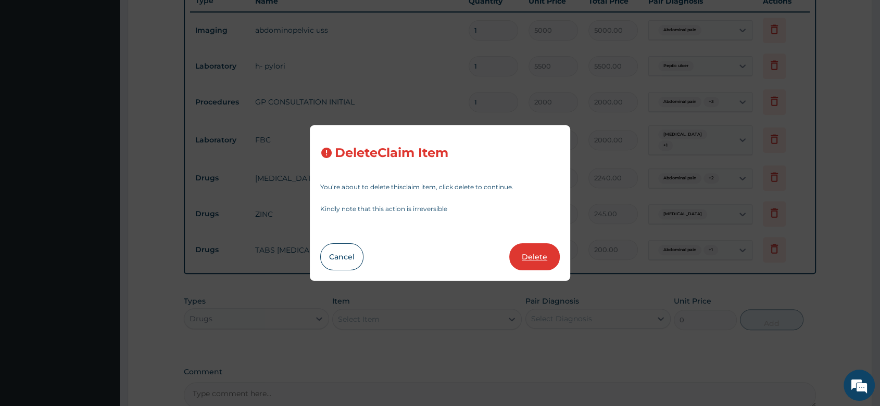
type input "35"
type input "245.00"
type input "10"
type input "20"
type input "200.00"
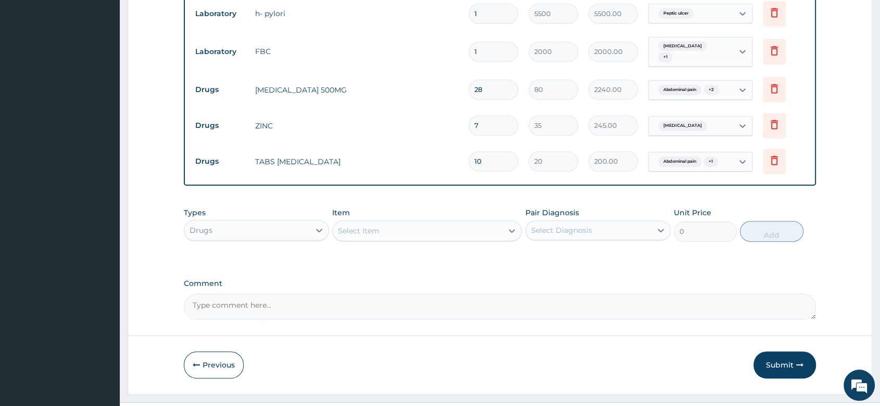
scroll to position [475, 0]
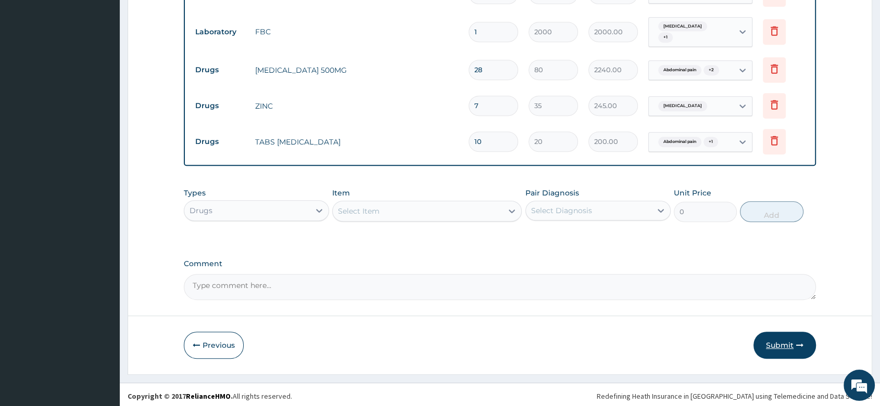
click at [782, 340] on button "Submit" at bounding box center [784, 345] width 62 height 27
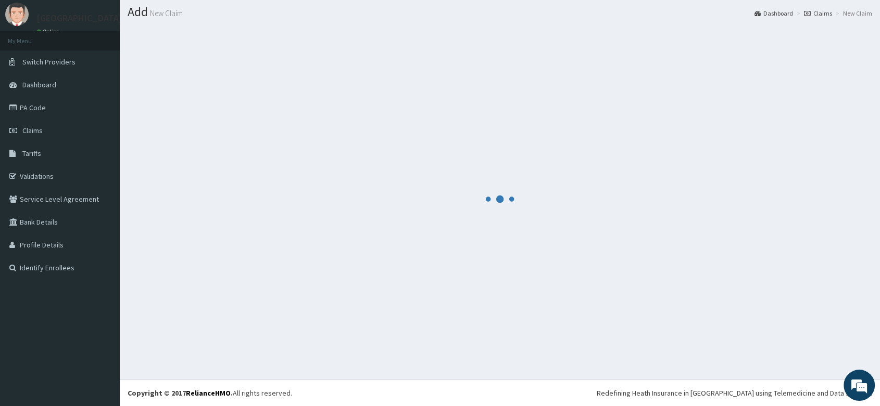
scroll to position [29, 0]
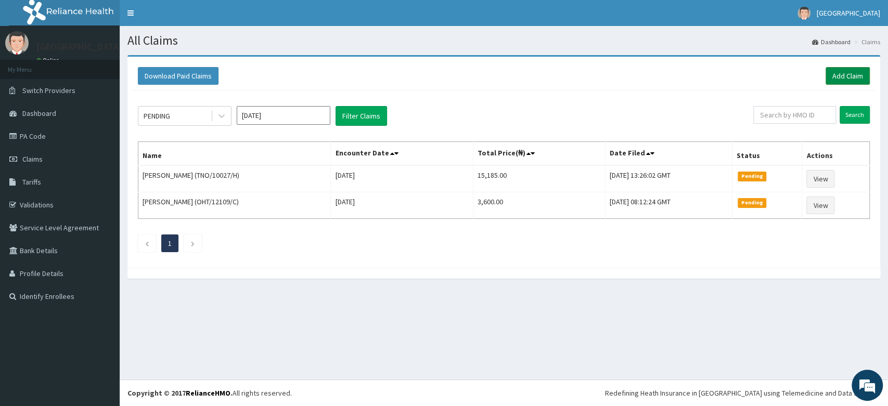
click at [856, 72] on link "Add Claim" at bounding box center [848, 76] width 44 height 18
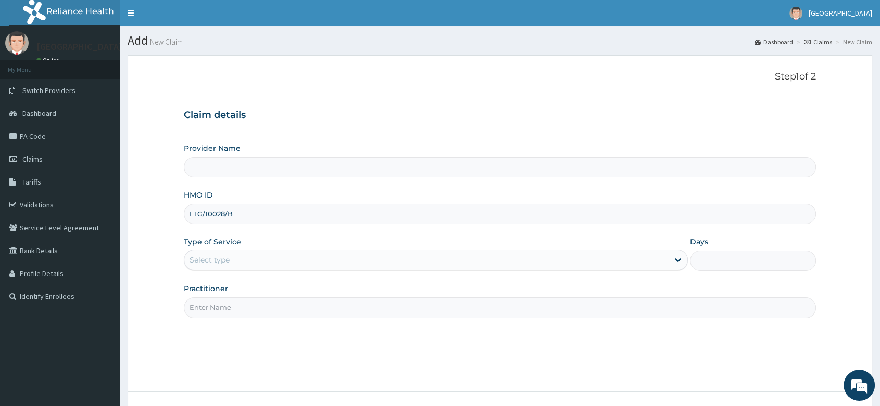
type input "LTG/10028/B"
click at [237, 260] on div "Select type" at bounding box center [426, 260] width 484 height 17
click at [271, 250] on div "Select type" at bounding box center [436, 260] width 504 height 21
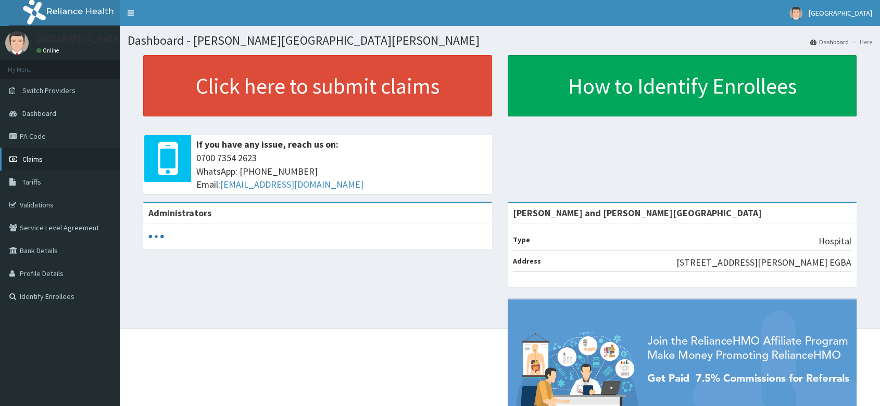
click at [39, 161] on span "Claims" at bounding box center [32, 159] width 20 height 9
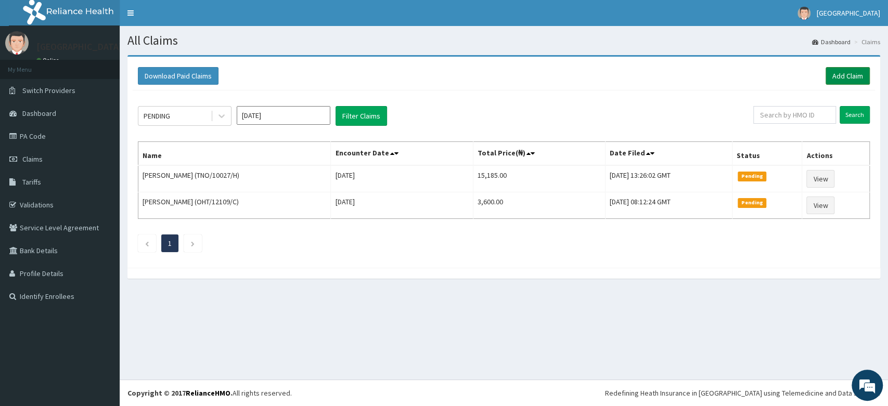
click at [862, 77] on link "Add Claim" at bounding box center [848, 76] width 44 height 18
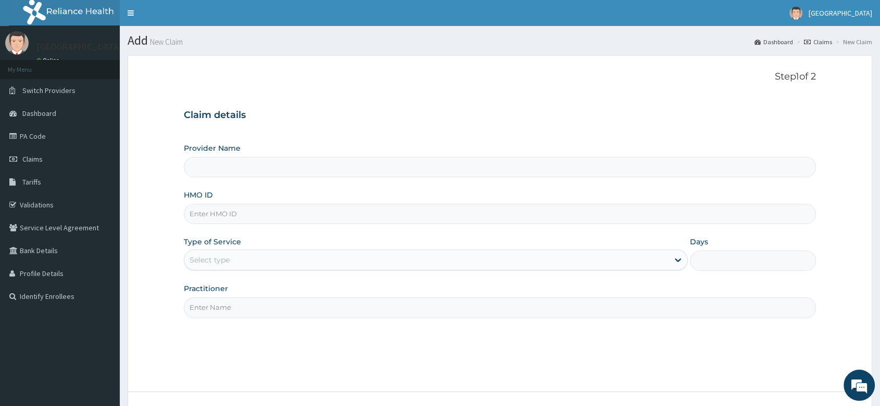
type input "Peter and Grace Medical centre"
paste input "LTG/10028/B"
type input "LTG/10028/B"
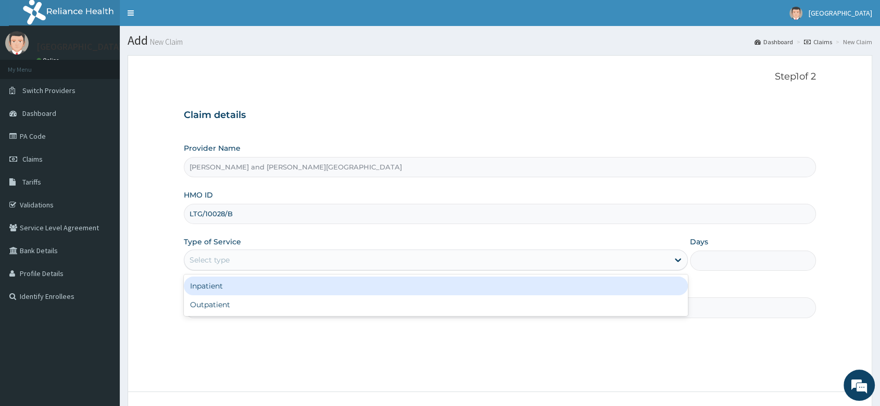
click at [231, 263] on div "Select type" at bounding box center [426, 260] width 484 height 17
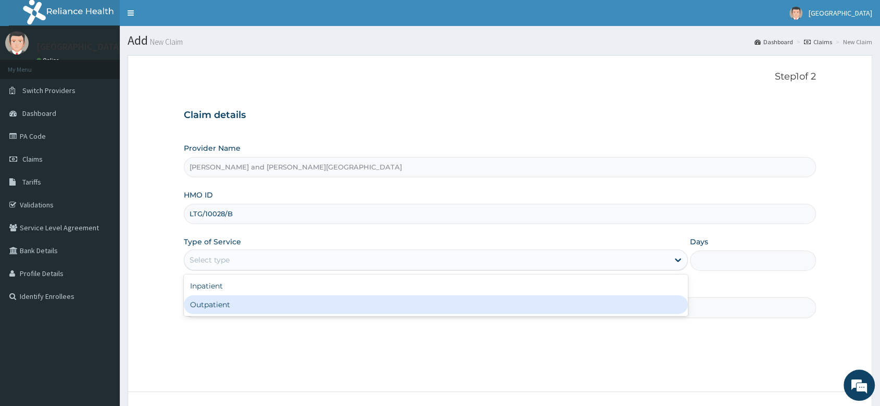
click at [213, 306] on div "Outpatient" at bounding box center [436, 305] width 504 height 19
type input "1"
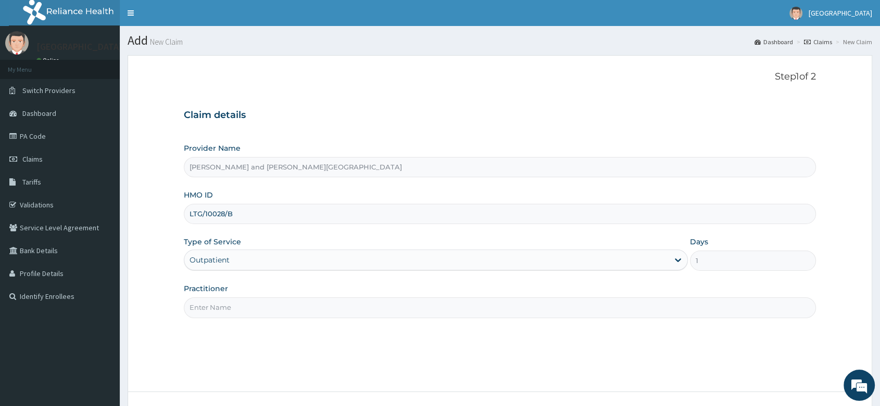
click at [204, 215] on input "LTG/10028/B" at bounding box center [500, 214] width 632 height 20
type input "LTG/10028/B"
click at [215, 307] on input "Practitioner" at bounding box center [500, 308] width 632 height 20
type input "DR UKAH MMERICHUKWU"
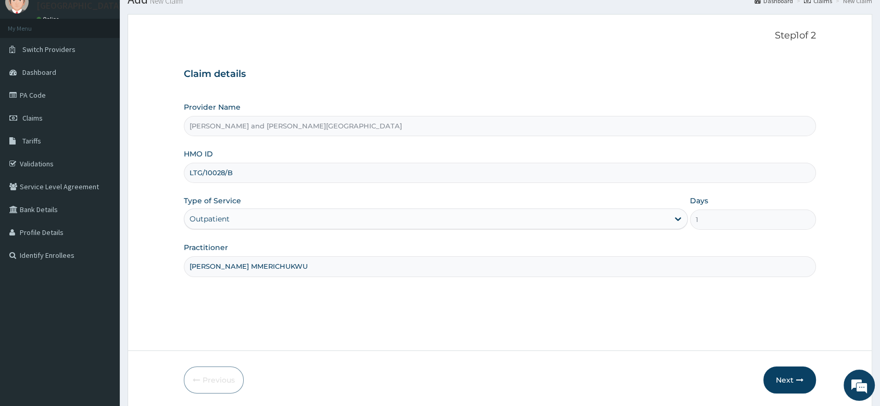
scroll to position [79, 0]
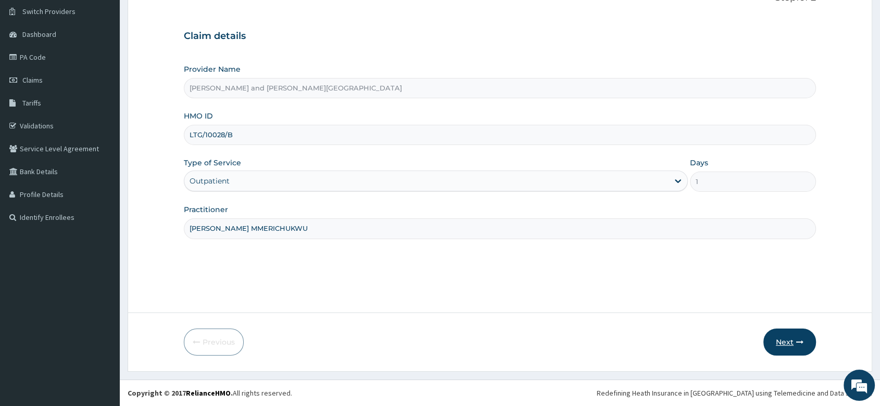
click at [803, 348] on button "Next" at bounding box center [789, 342] width 53 height 27
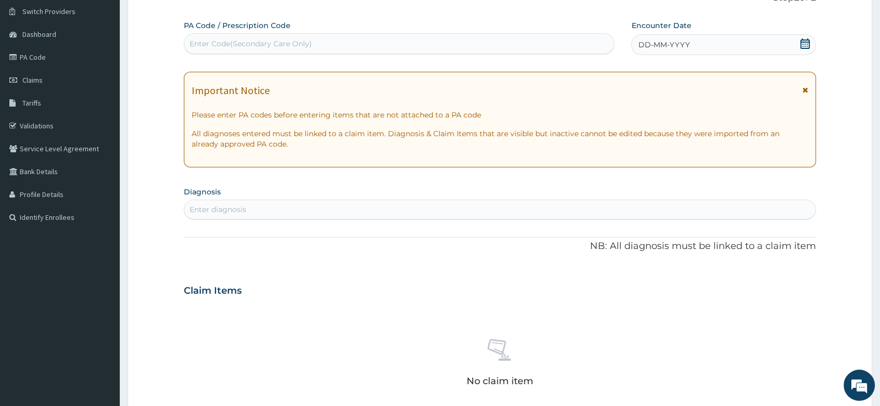
drag, startPoint x: 233, startPoint y: 48, endPoint x: 212, endPoint y: 42, distance: 21.6
click at [212, 42] on div "Enter Code(Secondary Care Only)" at bounding box center [250, 44] width 122 height 10
paste input "LTG/10028/B"
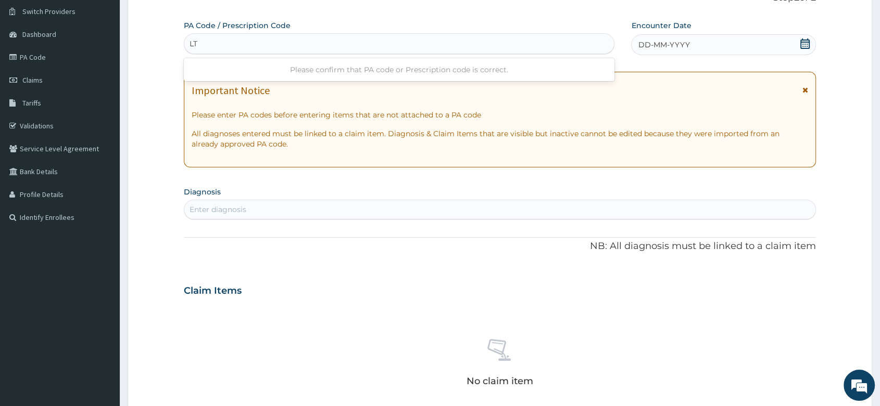
type input "L"
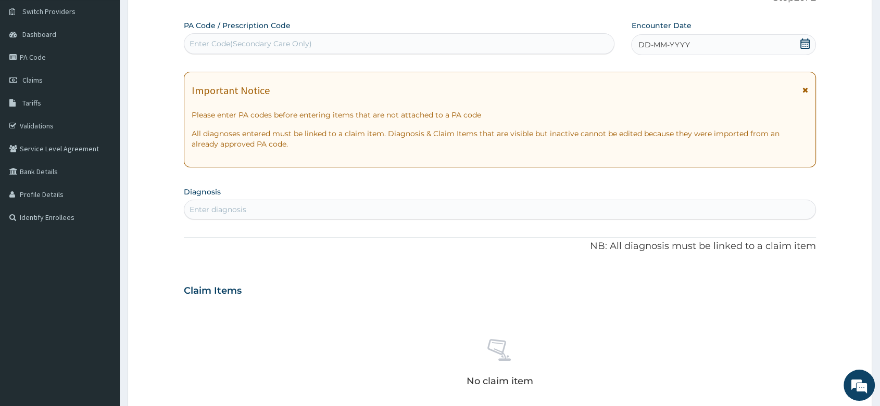
paste input "PA/3202C7"
type input "PA/3202C7"
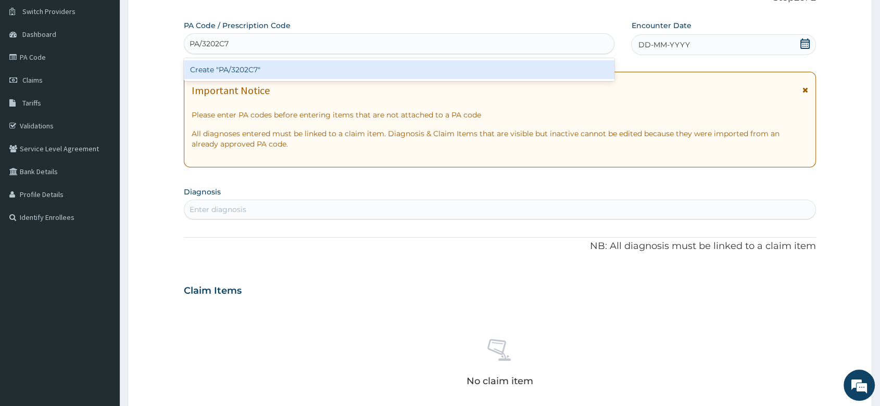
click at [242, 67] on div "Create "PA/3202C7"" at bounding box center [399, 69] width 430 height 19
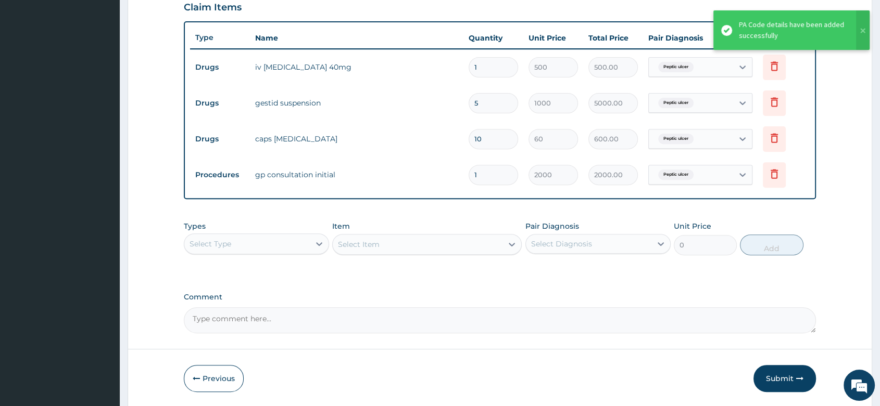
scroll to position [403, 0]
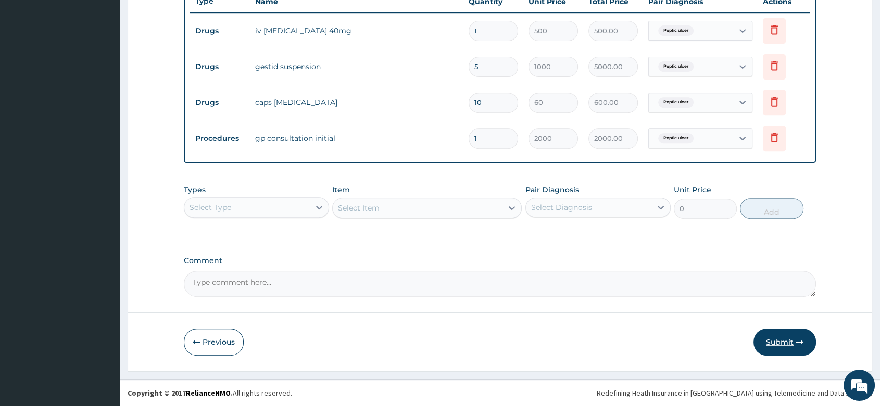
click at [791, 347] on button "Submit" at bounding box center [784, 342] width 62 height 27
